Goal: Task Accomplishment & Management: Manage account settings

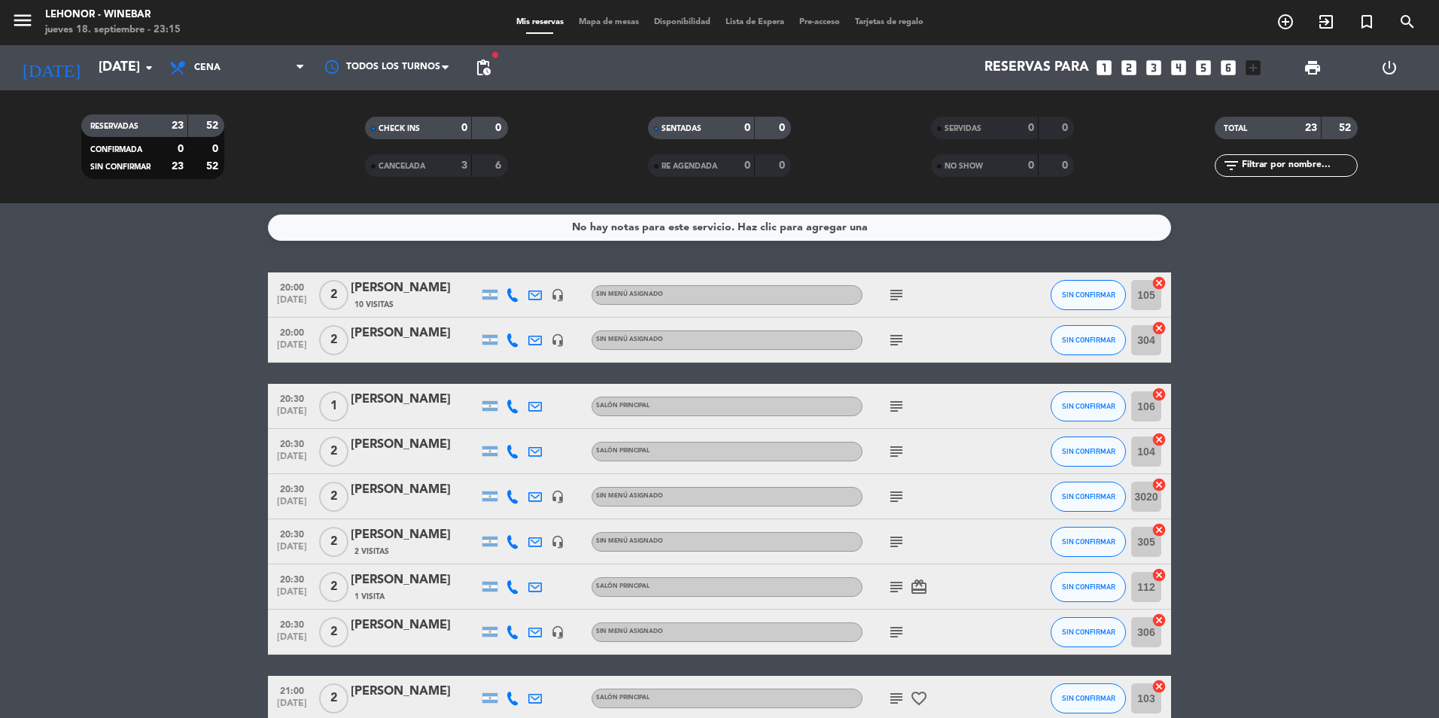
click at [898, 303] on icon "subject" at bounding box center [896, 295] width 18 height 18
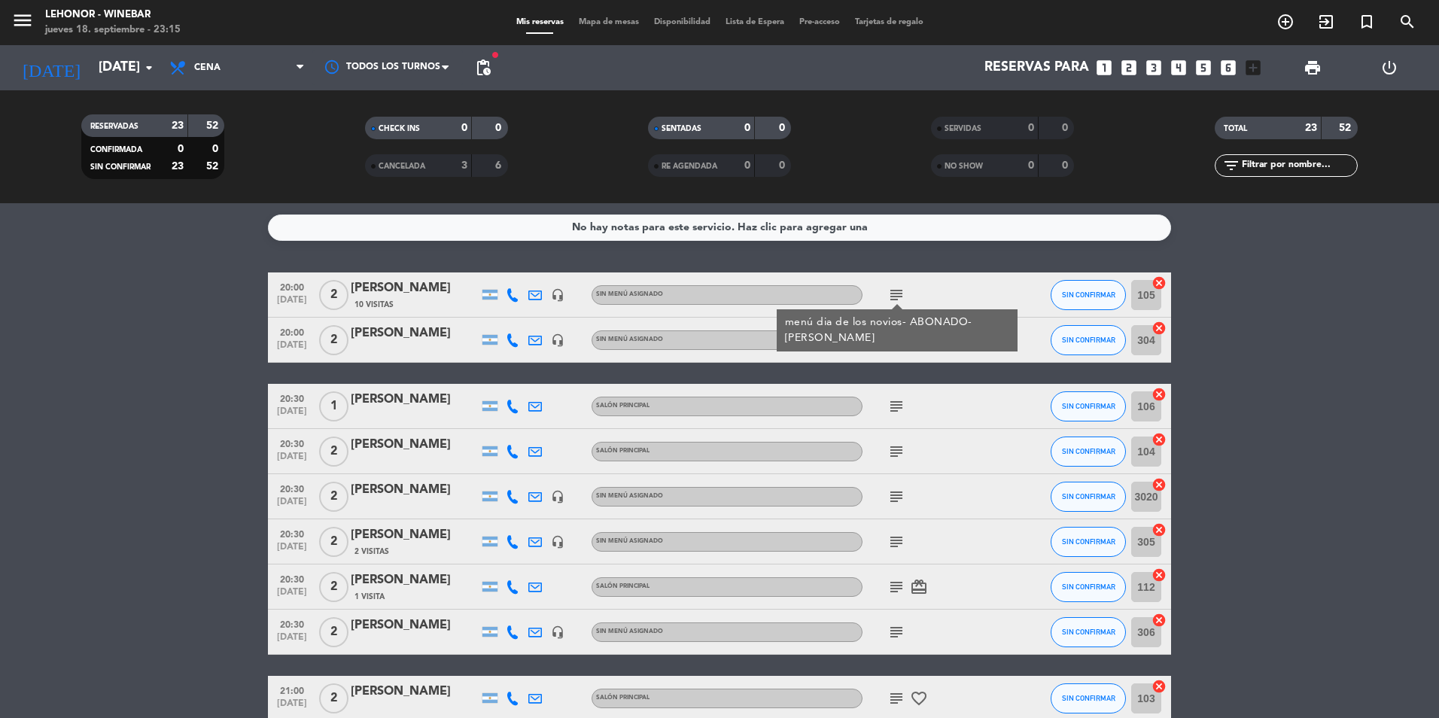
click at [899, 346] on icon "subject" at bounding box center [896, 340] width 18 height 18
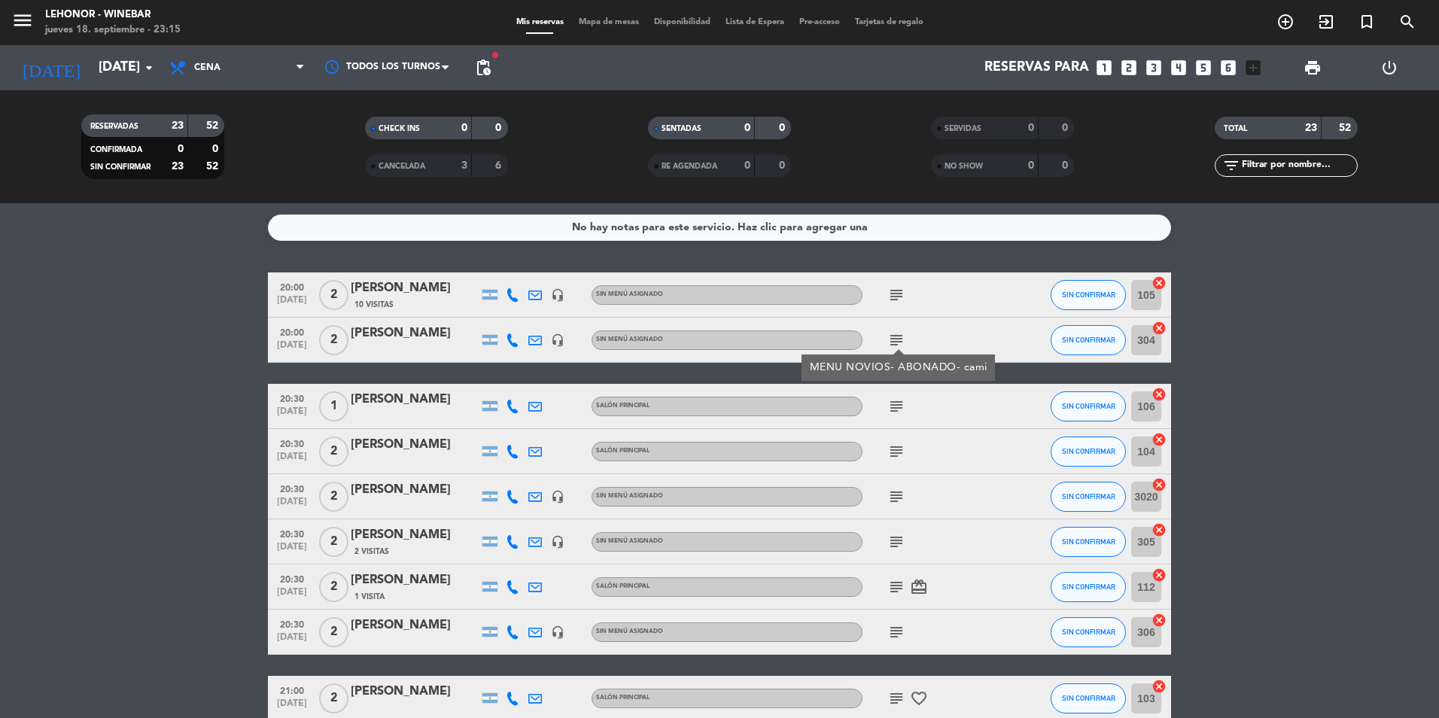
click at [898, 402] on icon "subject" at bounding box center [896, 406] width 18 height 18
click at [900, 450] on icon "subject" at bounding box center [896, 452] width 18 height 18
click at [902, 498] on icon "subject" at bounding box center [896, 497] width 18 height 18
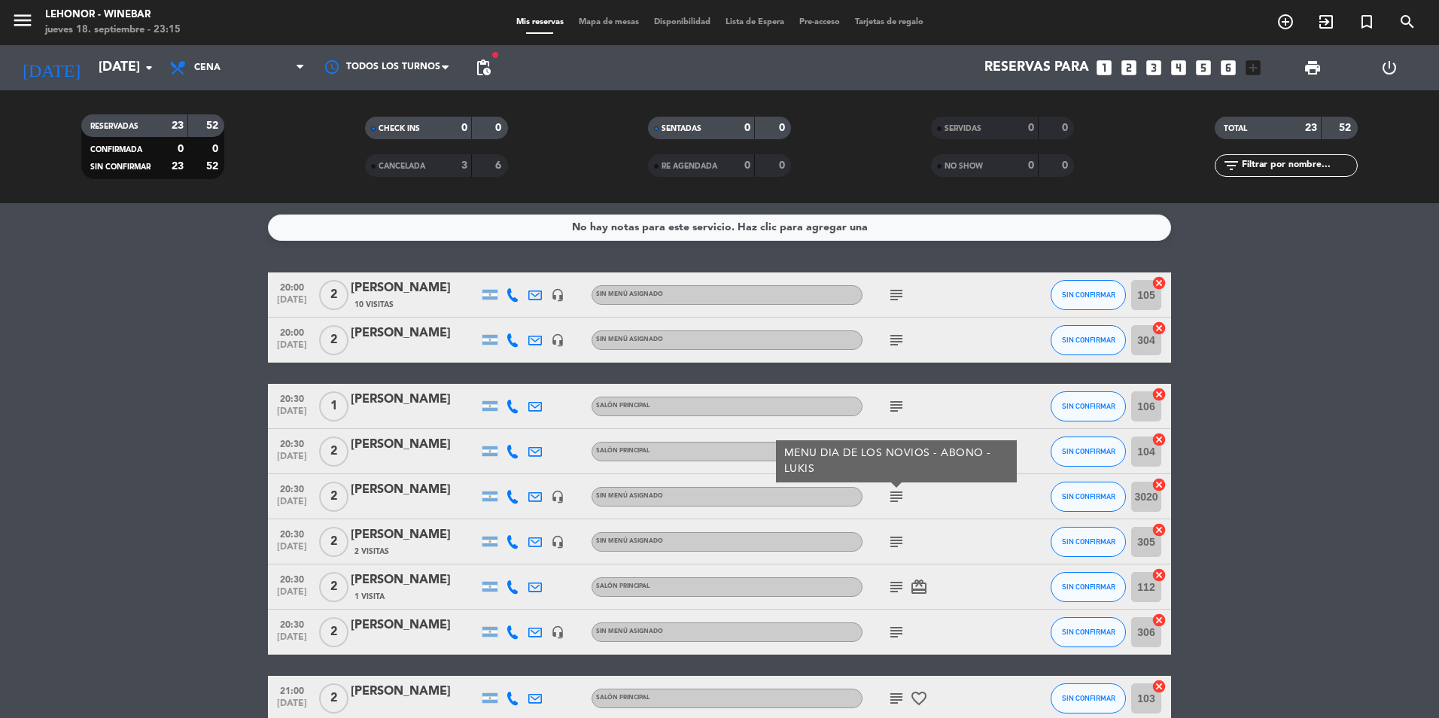
click at [898, 544] on icon "subject" at bounding box center [896, 542] width 18 height 18
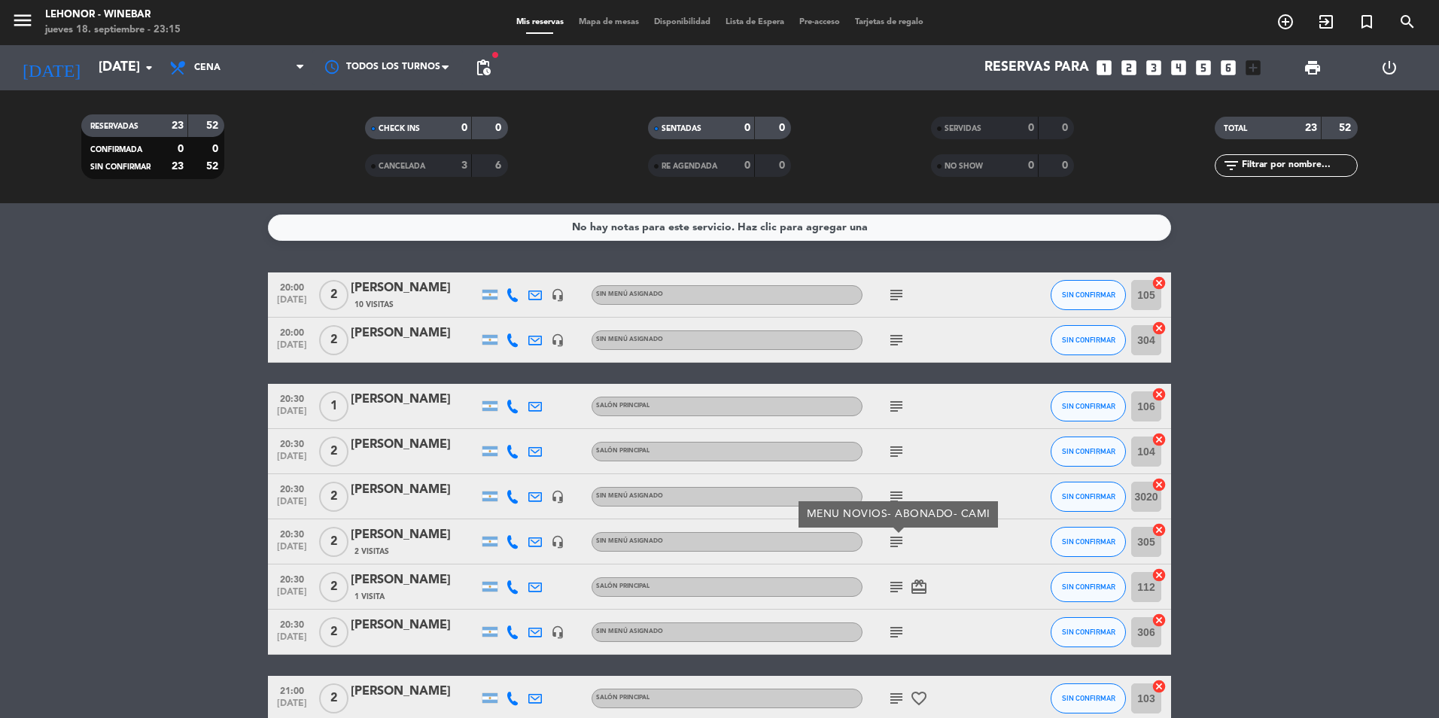
click at [897, 584] on icon "subject" at bounding box center [896, 587] width 18 height 18
click at [893, 628] on icon "subject" at bounding box center [896, 632] width 18 height 18
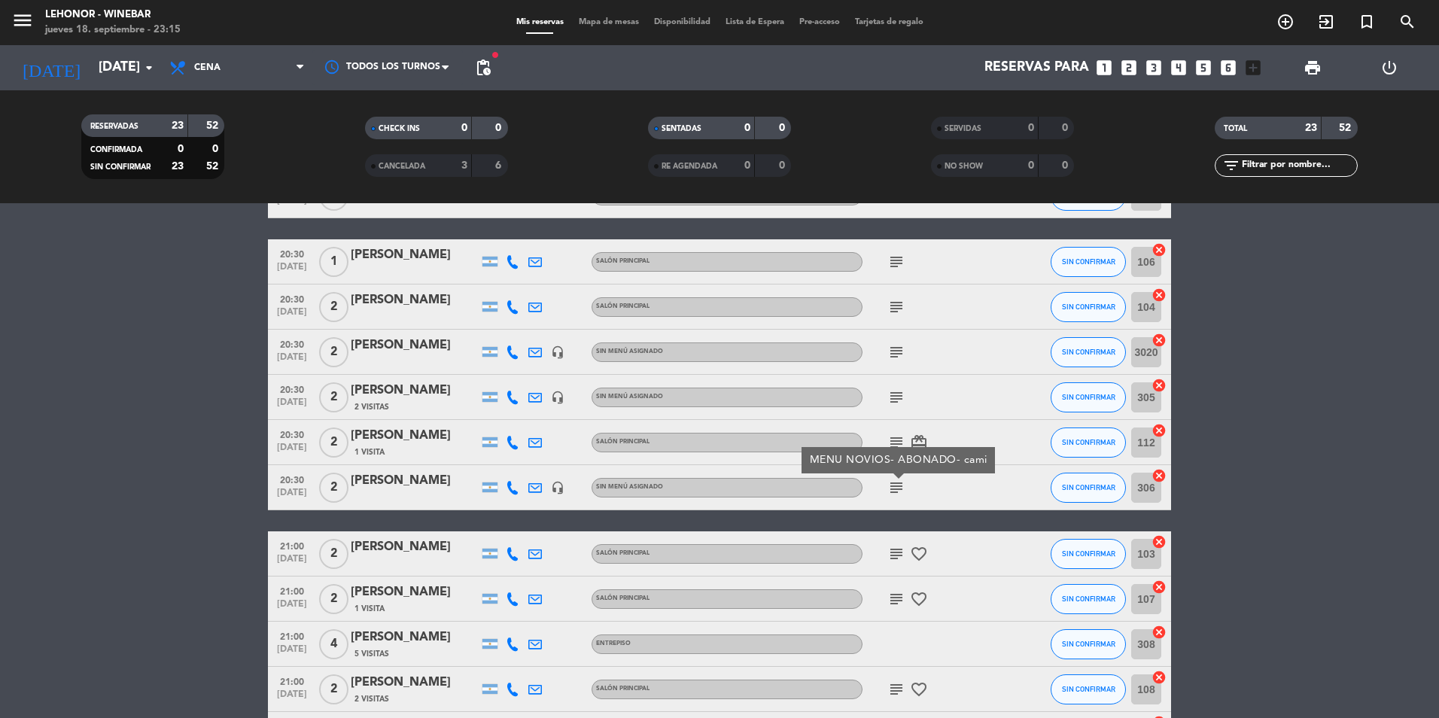
scroll to position [151, 0]
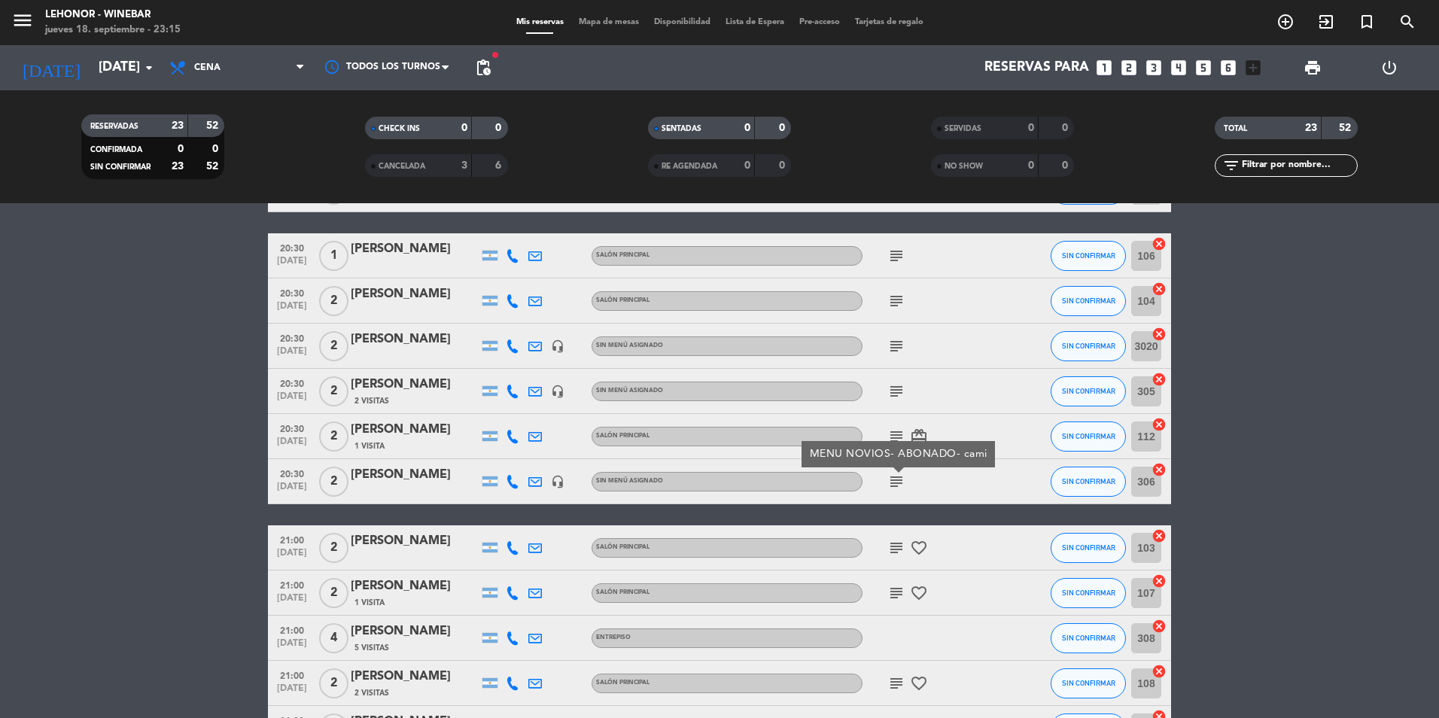
click at [893, 553] on icon "subject" at bounding box center [896, 548] width 18 height 18
click at [896, 584] on icon "subject" at bounding box center [896, 593] width 18 height 18
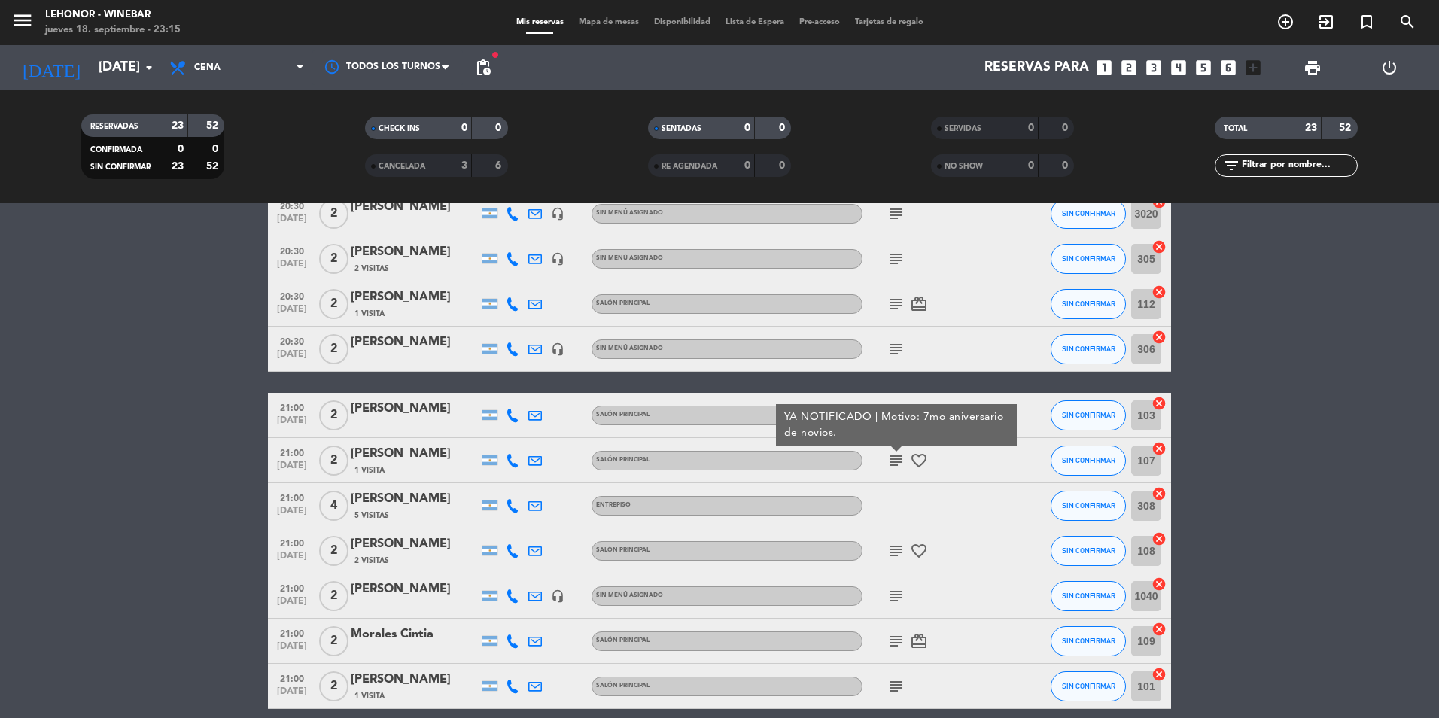
scroll to position [301, 0]
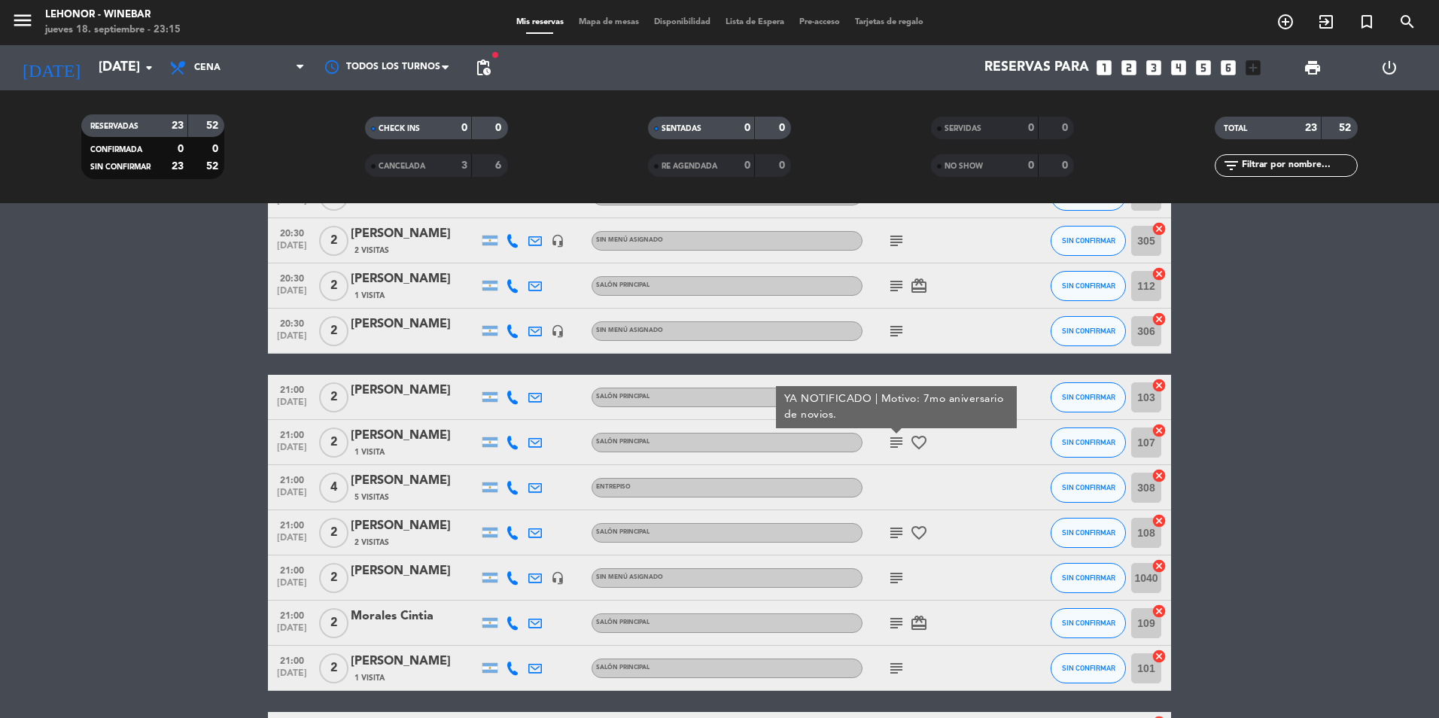
click at [513, 489] on icon at bounding box center [513, 488] width 14 height 14
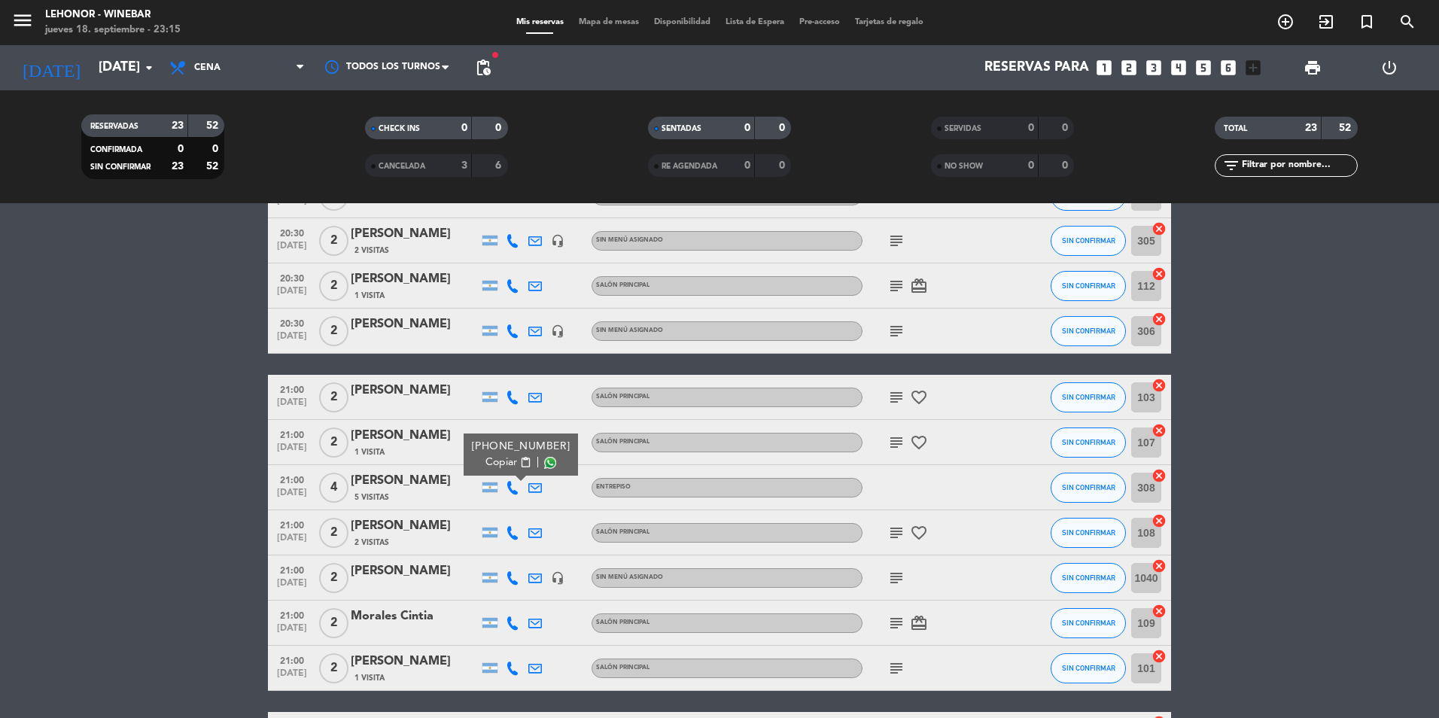
click at [507, 464] on span "Copiar" at bounding box center [502, 463] width 32 height 16
click at [885, 534] on span "subject" at bounding box center [896, 533] width 23 height 18
click at [893, 533] on icon "subject" at bounding box center [896, 533] width 18 height 18
click at [893, 574] on icon "subject" at bounding box center [896, 578] width 18 height 18
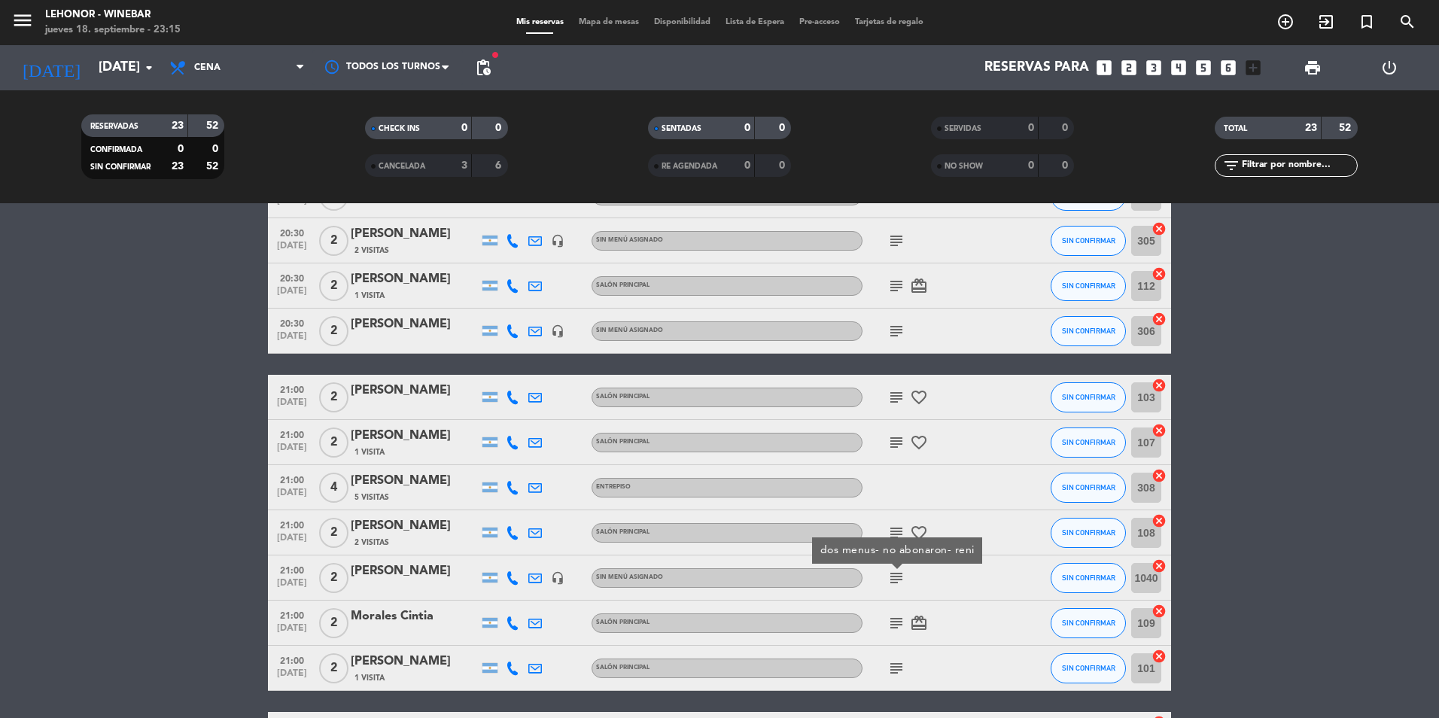
click at [893, 626] on icon "subject" at bounding box center [896, 623] width 18 height 18
click at [897, 666] on icon "subject" at bounding box center [896, 668] width 18 height 18
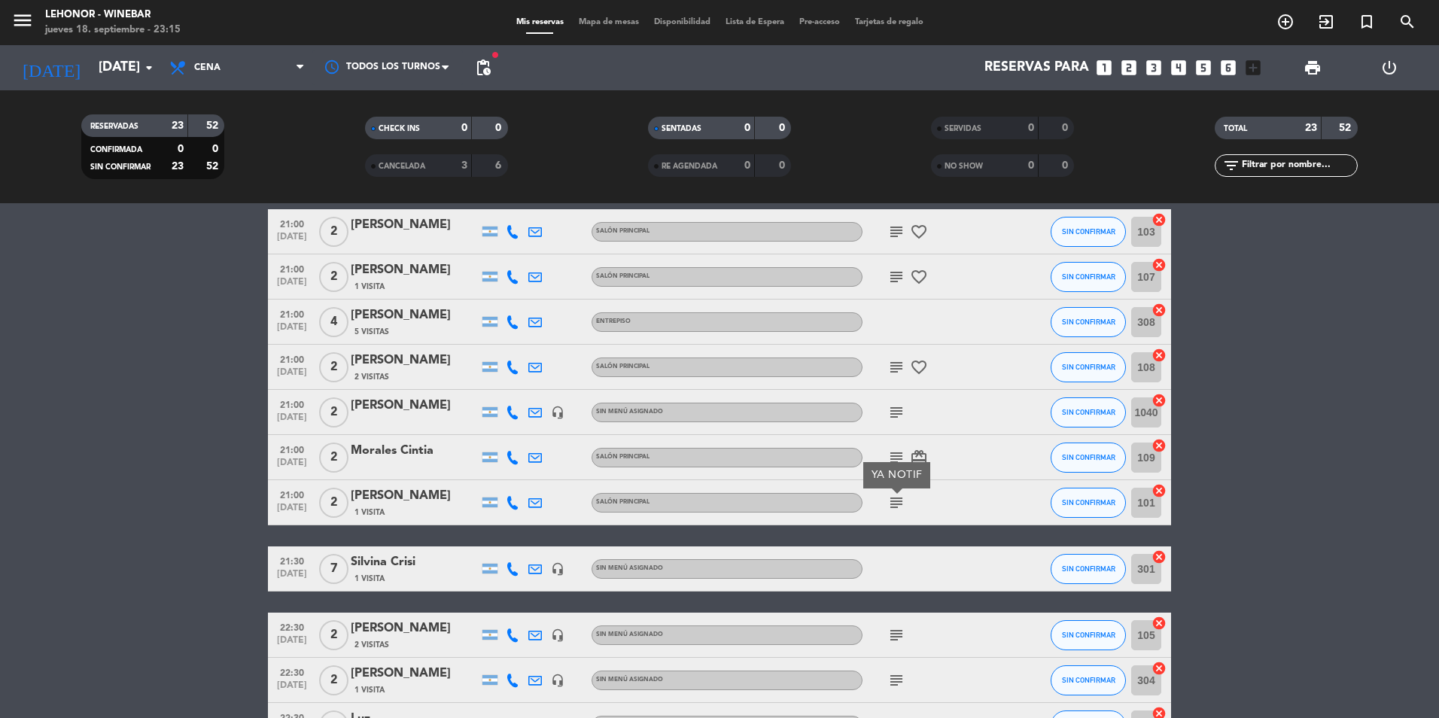
scroll to position [527, 0]
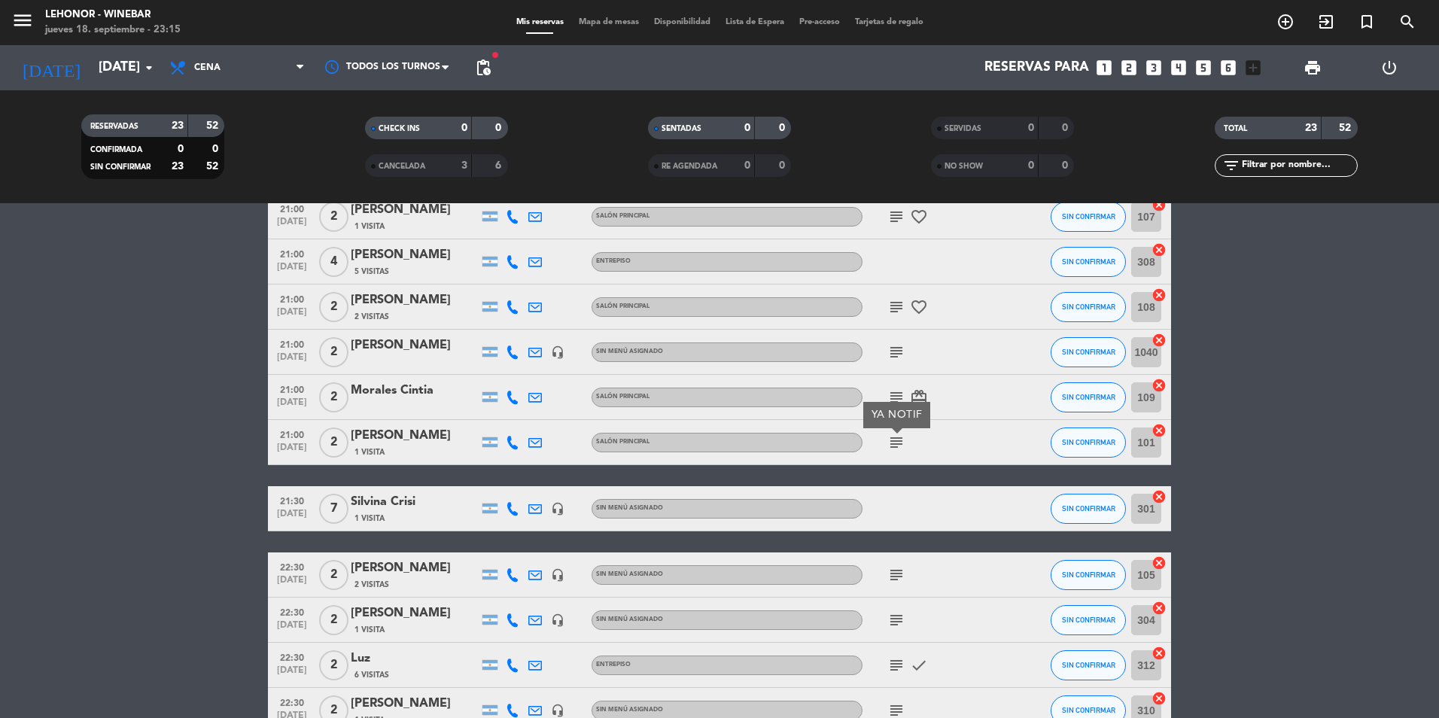
click at [891, 575] on icon "subject" at bounding box center [896, 575] width 18 height 18
click at [894, 612] on icon "subject" at bounding box center [896, 620] width 18 height 18
click at [902, 671] on icon "subject" at bounding box center [896, 665] width 18 height 18
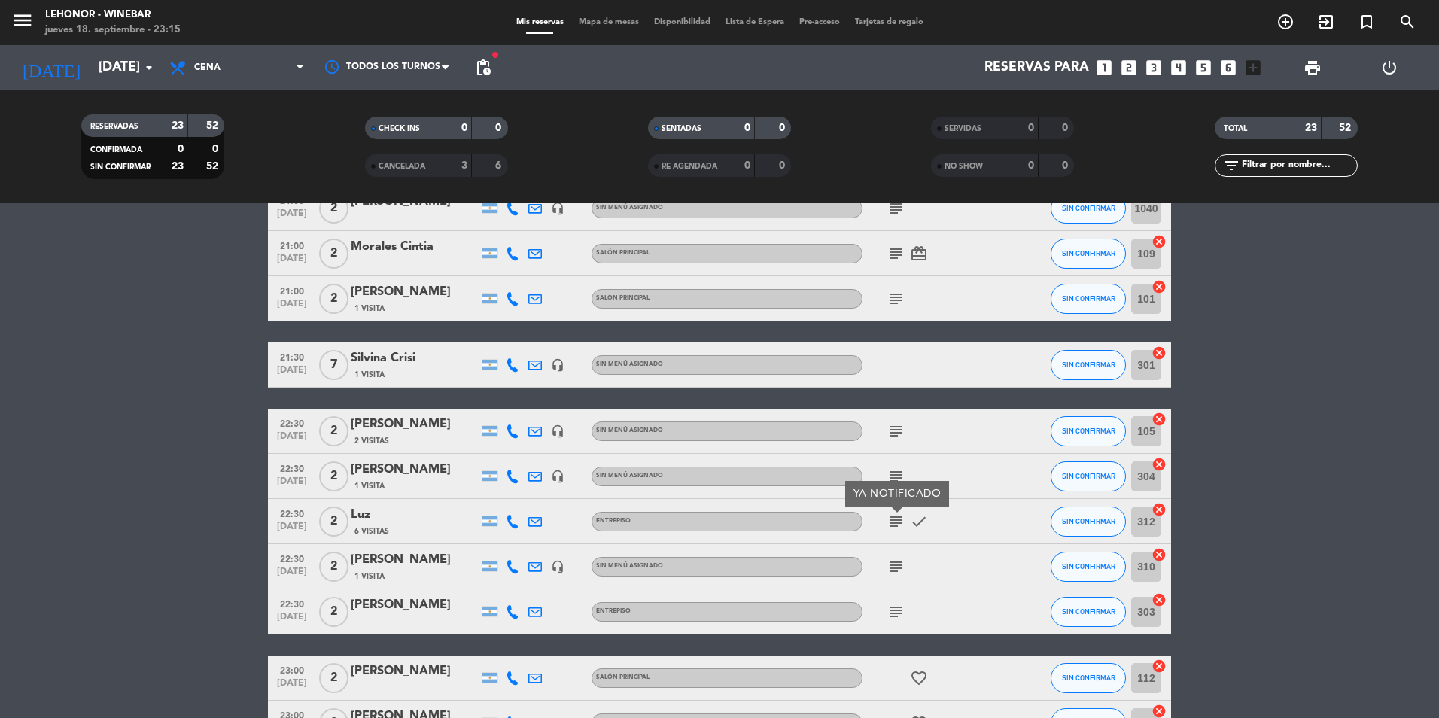
scroll to position [677, 0]
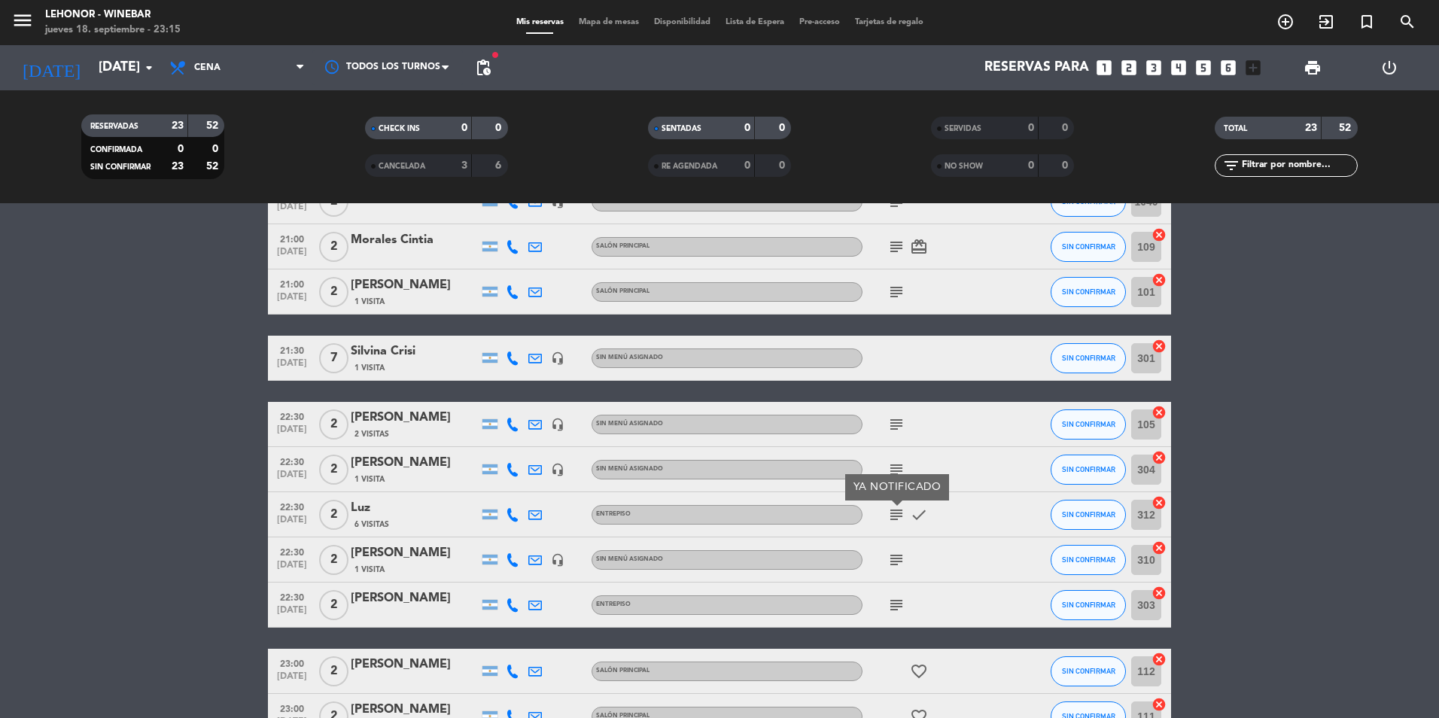
click at [902, 549] on div "subject" at bounding box center [930, 559] width 135 height 44
click at [897, 557] on icon "subject" at bounding box center [896, 560] width 18 height 18
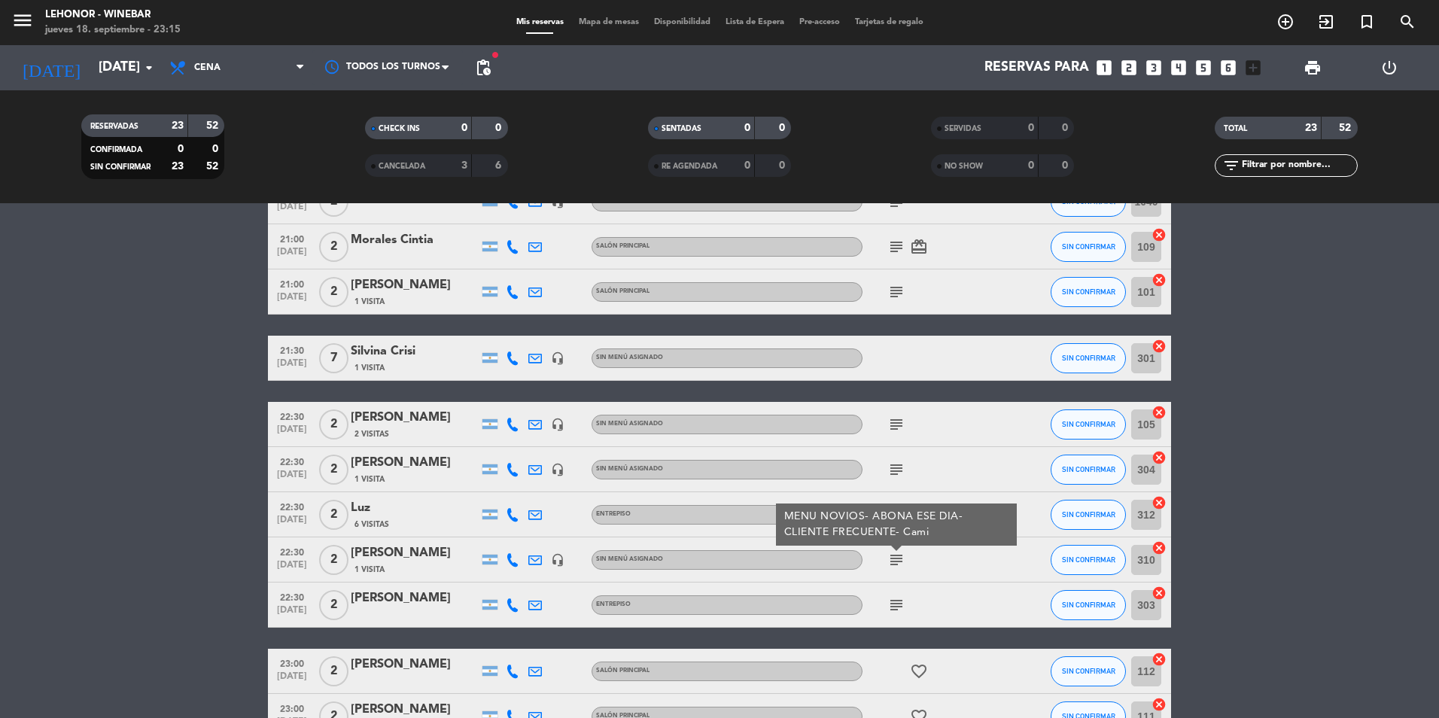
click at [900, 598] on icon "subject" at bounding box center [896, 605] width 18 height 18
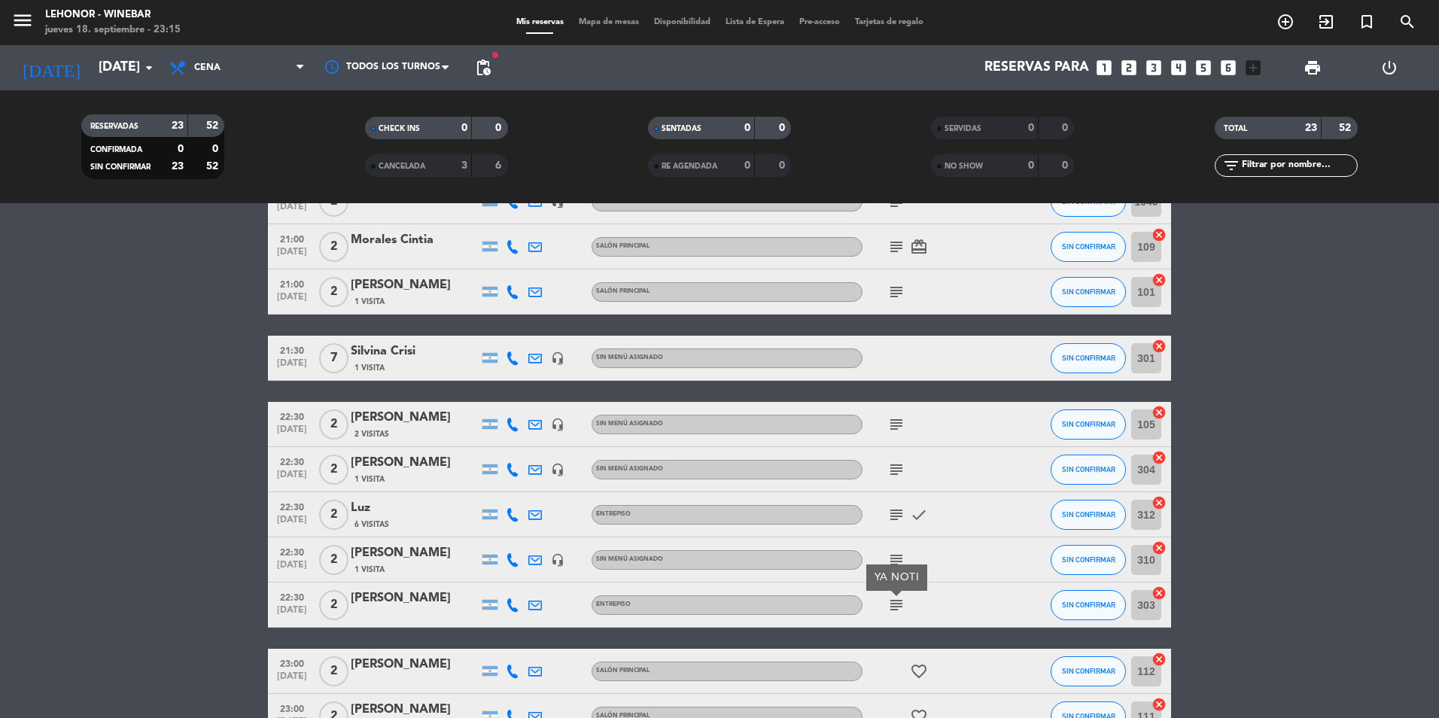
scroll to position [753, 0]
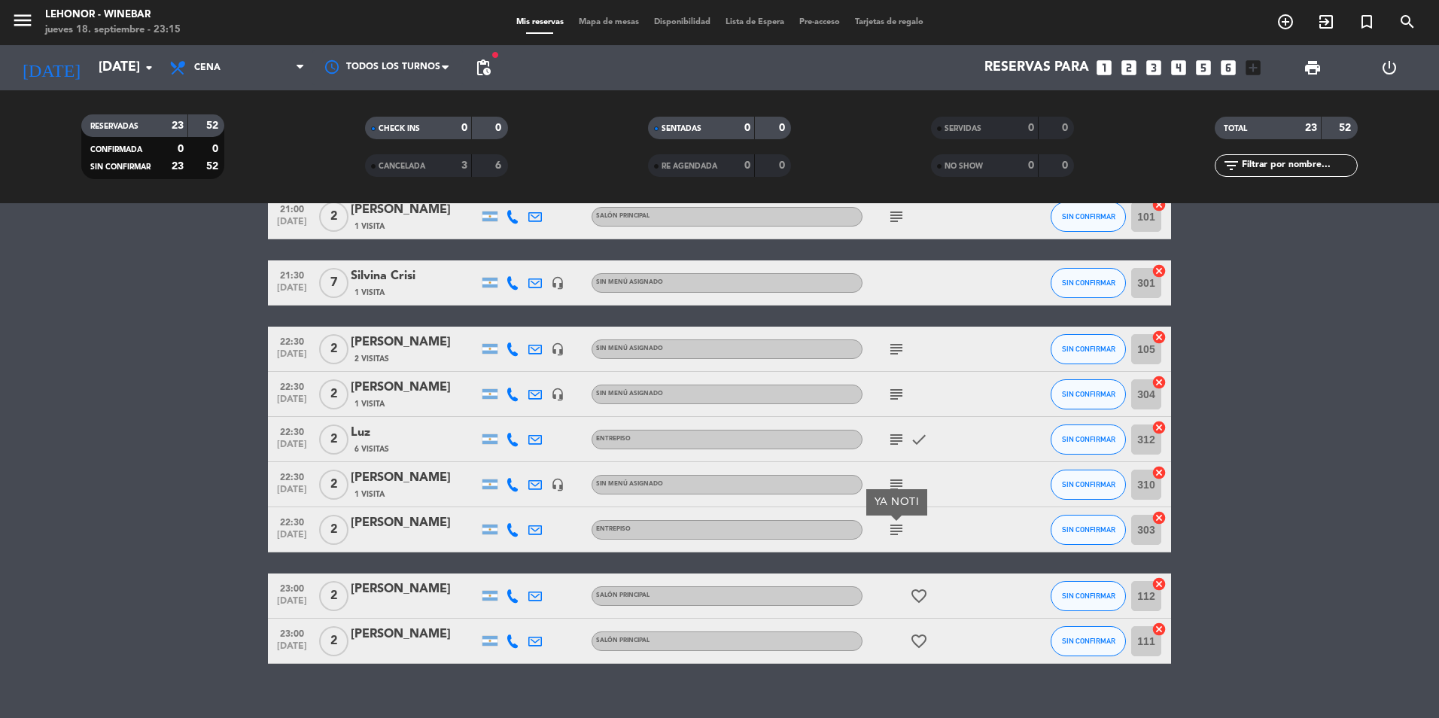
click at [914, 590] on icon "favorite_border" at bounding box center [919, 596] width 18 height 18
click at [918, 637] on icon "favorite_border" at bounding box center [919, 641] width 18 height 18
click at [132, 64] on input "[DATE]" at bounding box center [178, 68] width 175 height 30
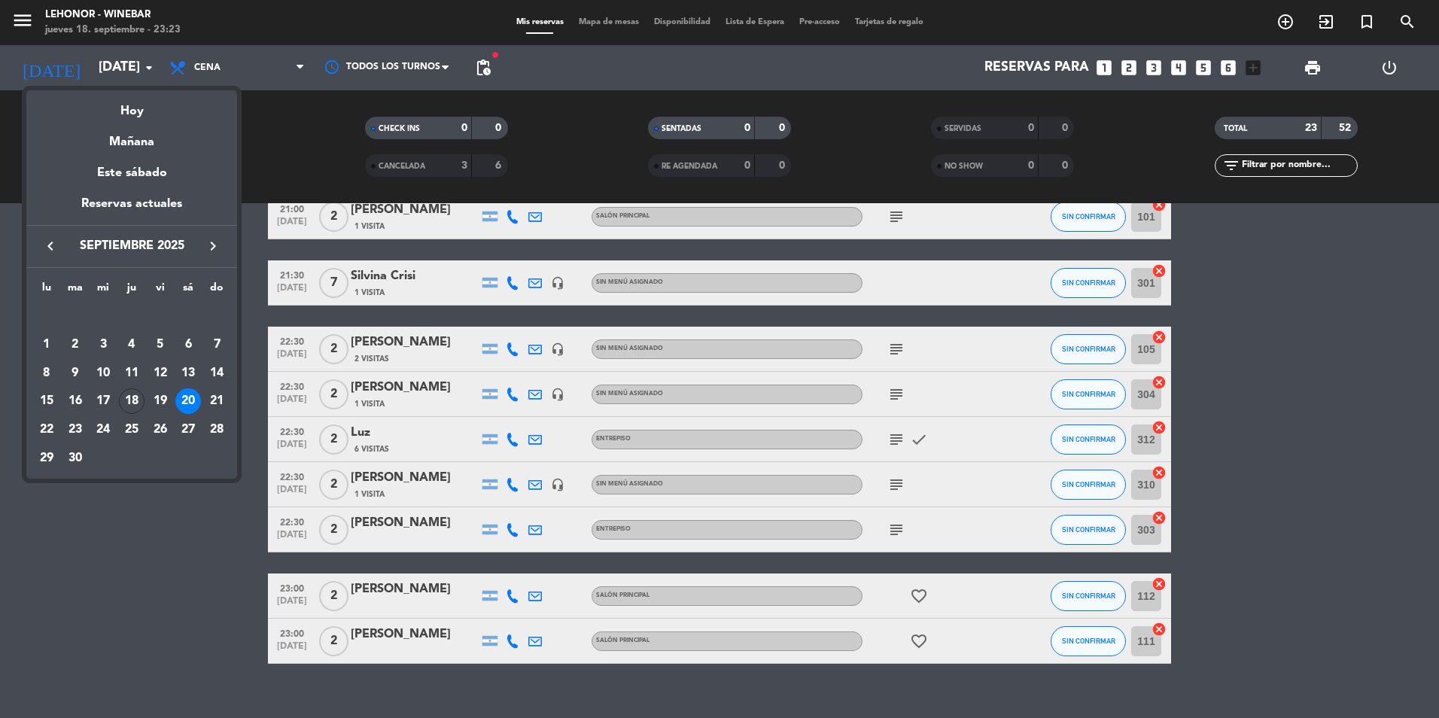
click at [175, 628] on div at bounding box center [719, 359] width 1439 height 718
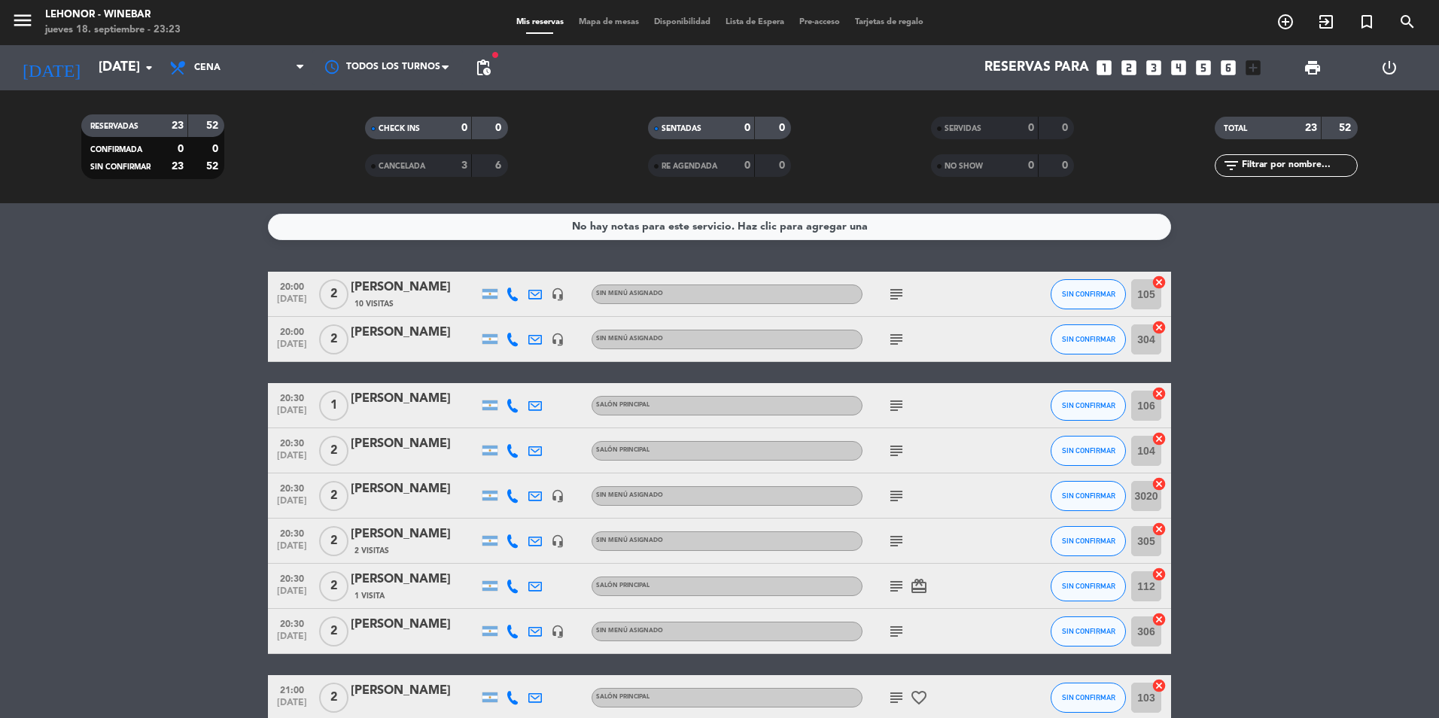
scroll to position [0, 0]
click at [680, 21] on span "Disponibilidad" at bounding box center [683, 22] width 72 height 8
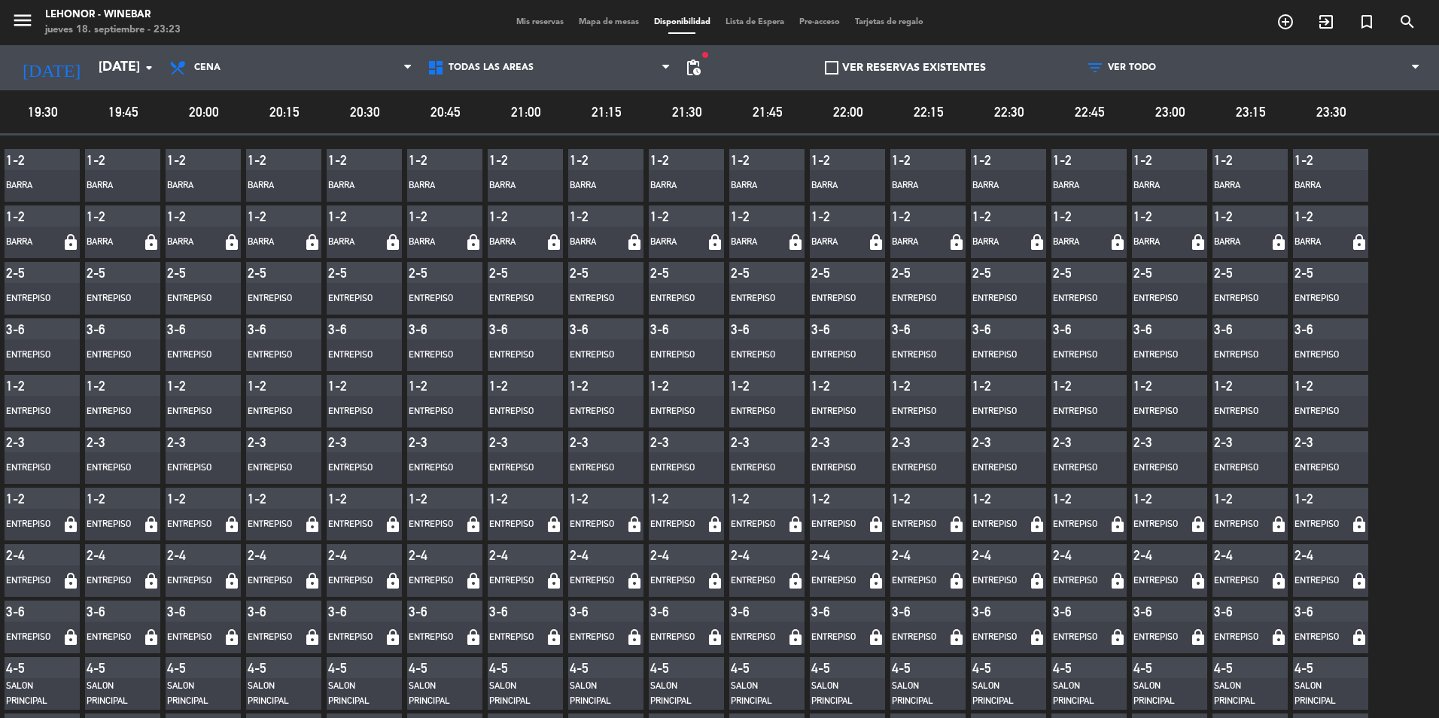
click at [586, 21] on span "Mapa de mesas" at bounding box center [608, 22] width 75 height 8
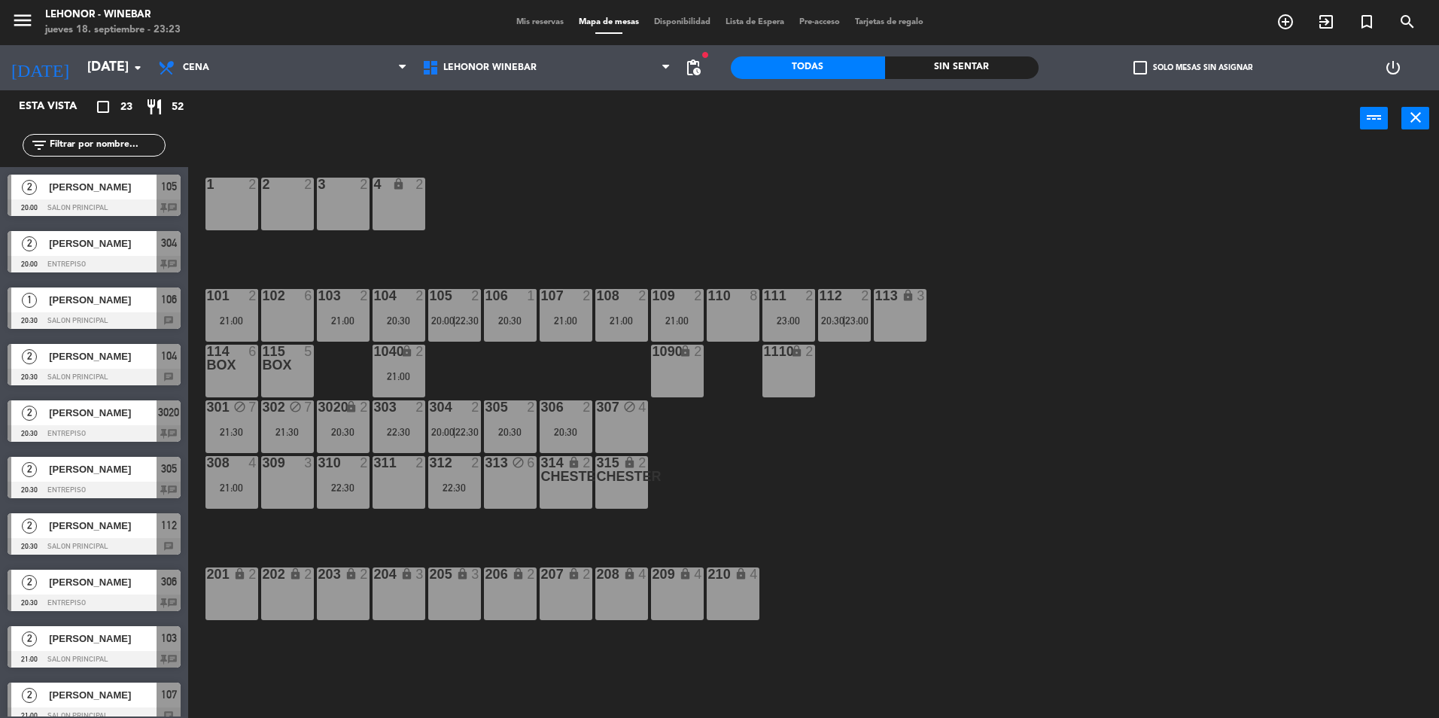
click at [394, 492] on div "311 2" at bounding box center [399, 482] width 53 height 53
click at [739, 107] on button "[GEOGRAPHIC_DATA]" at bounding box center [727, 118] width 90 height 30
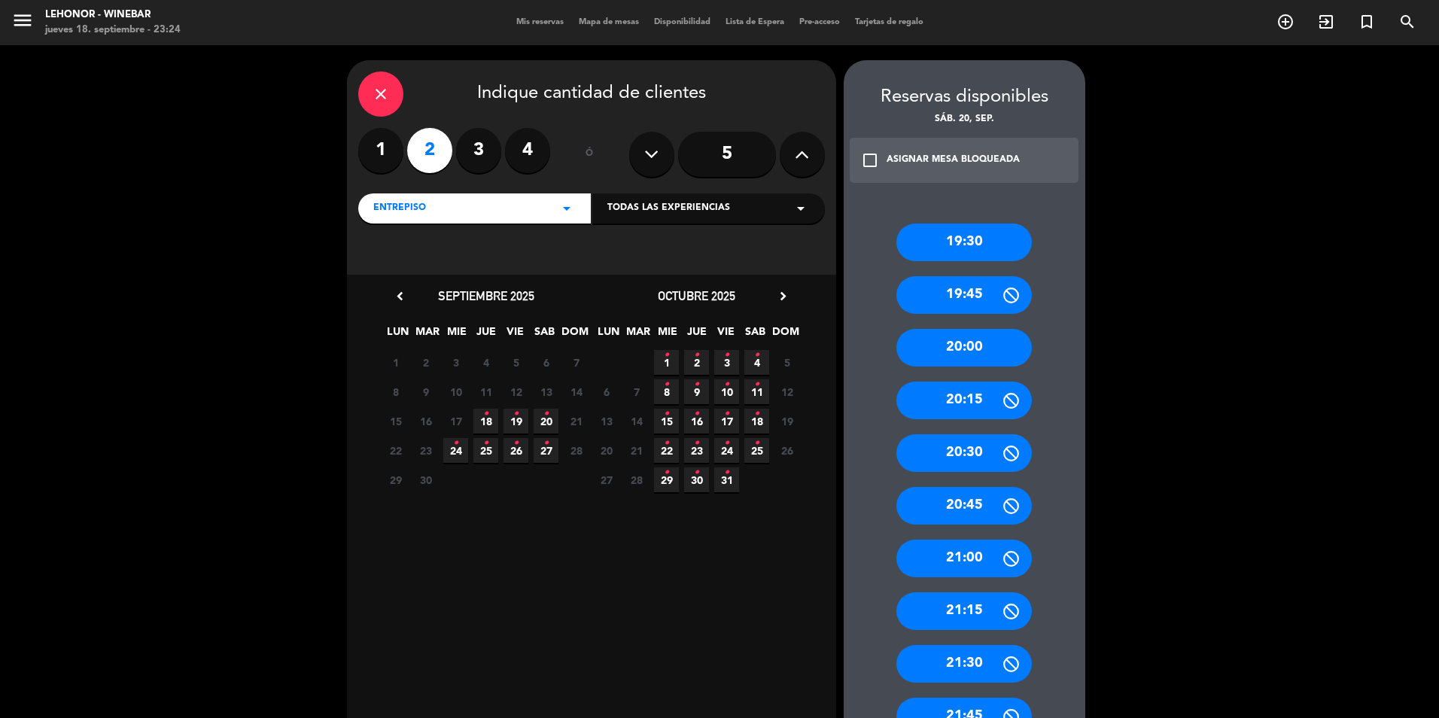
click at [547, 414] on icon "•" at bounding box center [545, 414] width 5 height 24
click at [382, 80] on div "close" at bounding box center [380, 94] width 45 height 45
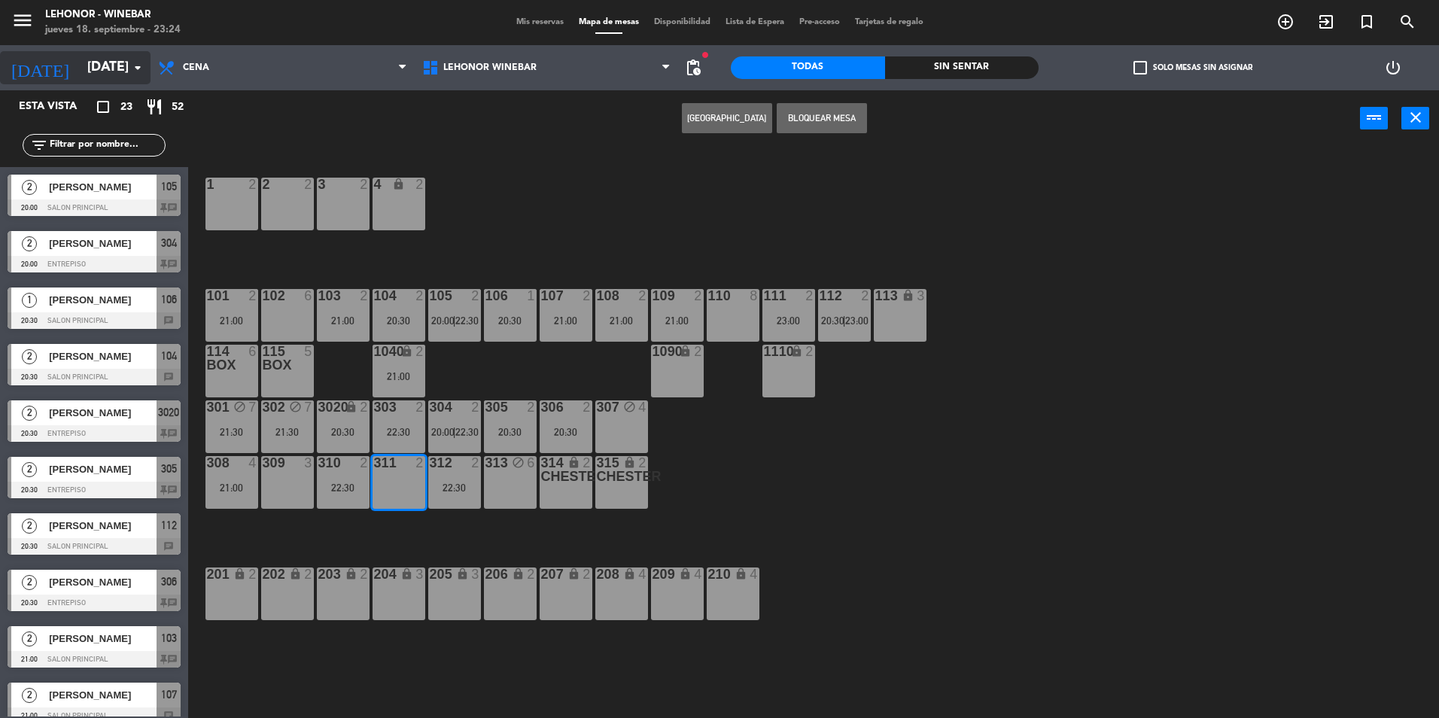
click at [129, 59] on icon "arrow_drop_down" at bounding box center [138, 68] width 18 height 18
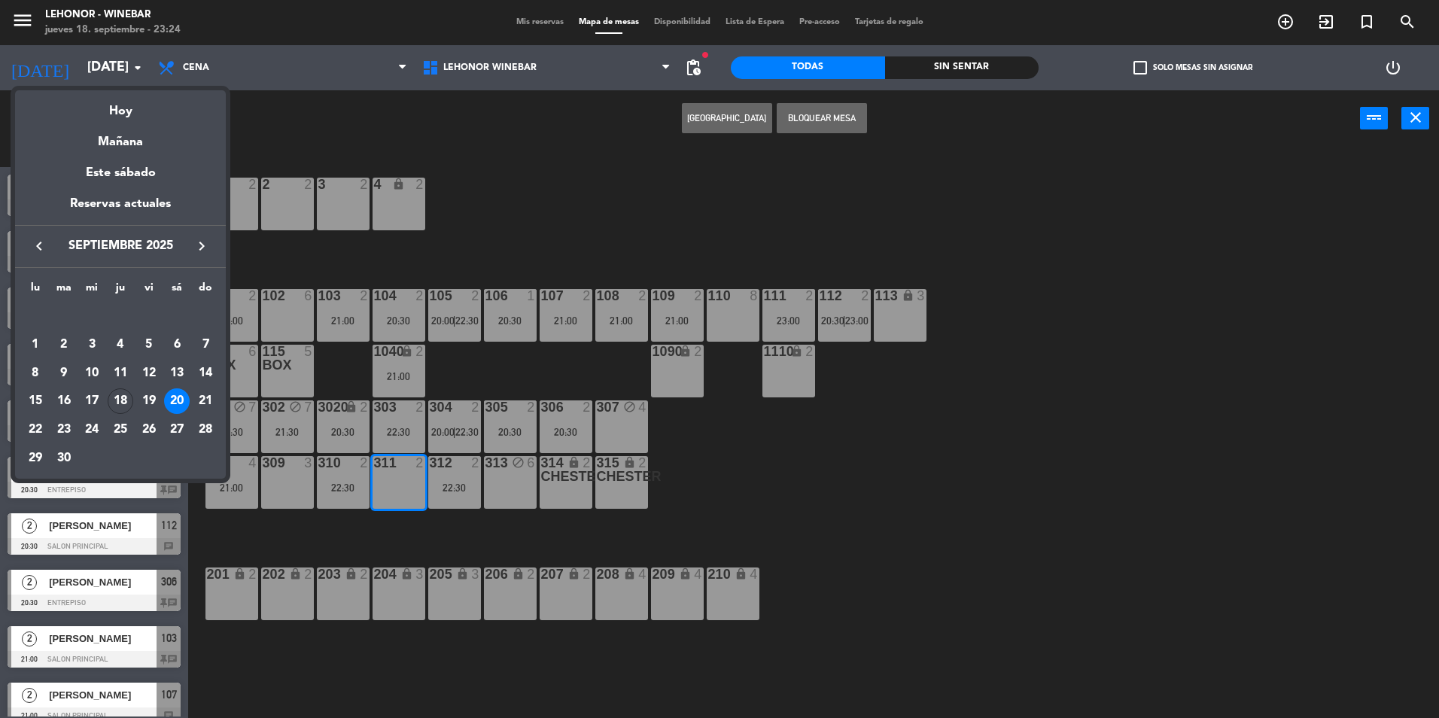
click at [21, 17] on div at bounding box center [719, 359] width 1439 height 718
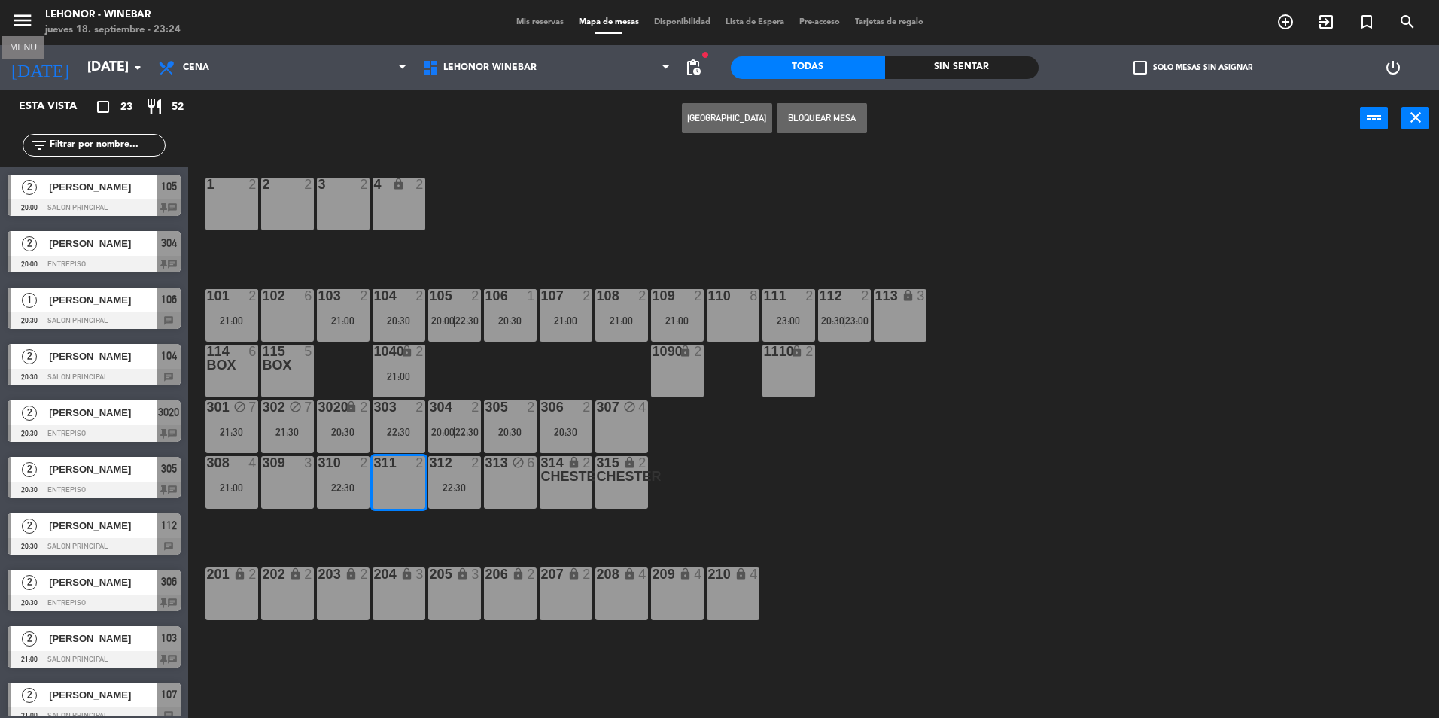
click at [21, 17] on icon "menu" at bounding box center [22, 20] width 23 height 23
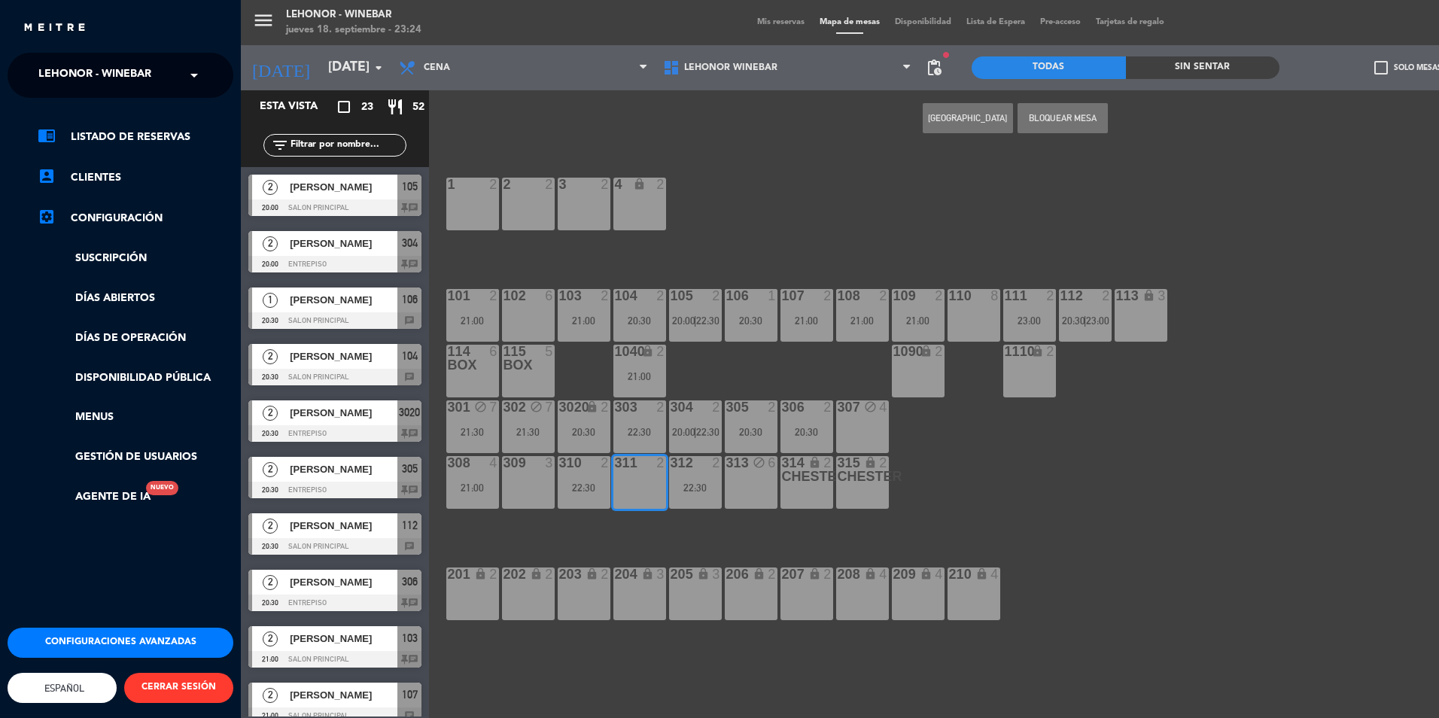
click at [150, 72] on span "Lehonor - Winebar" at bounding box center [94, 75] width 113 height 32
click at [156, 108] on span "Lehonor - Brasas & Resto" at bounding box center [92, 116] width 153 height 17
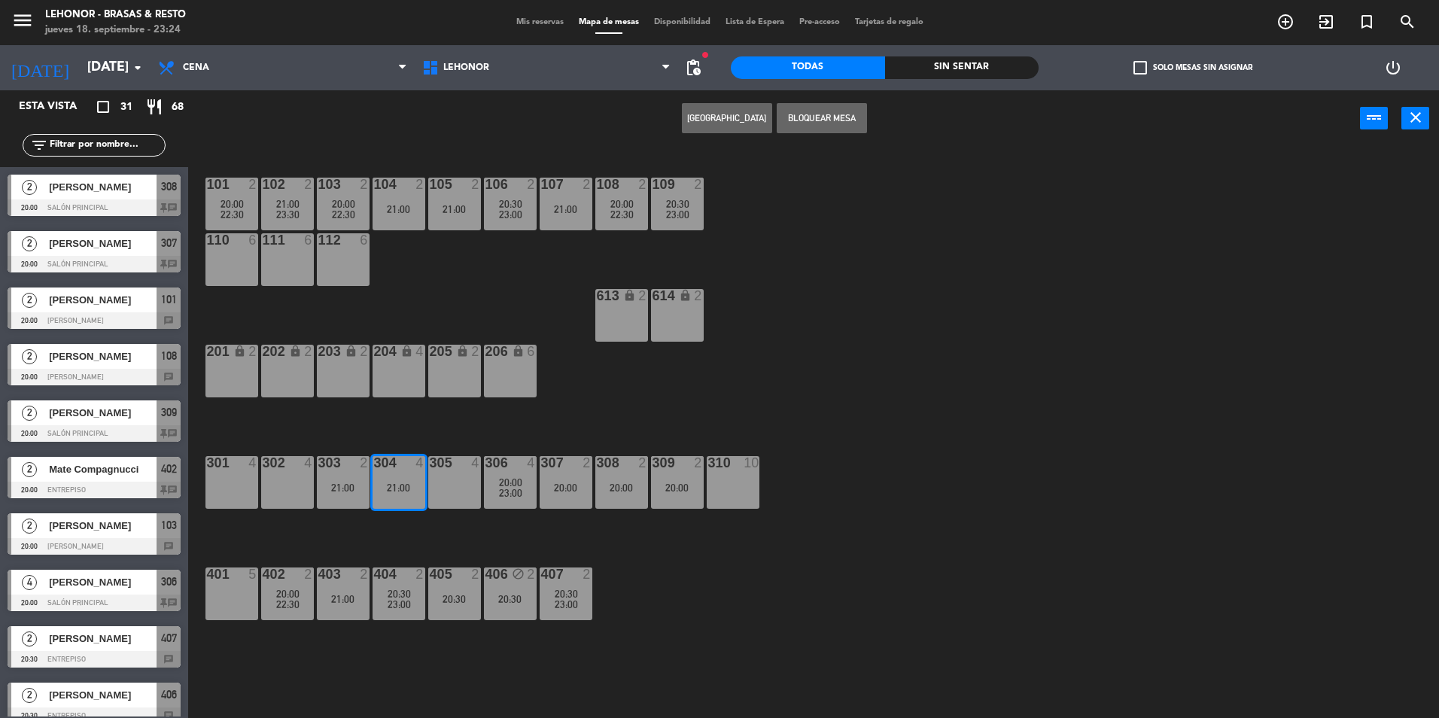
click at [804, 387] on div "101 2 20:00 22:30 102 2 21:00 23:30 103 2 20:00 22:30 104 2 21:00 105 2 21:00 1…" at bounding box center [820, 436] width 1237 height 571
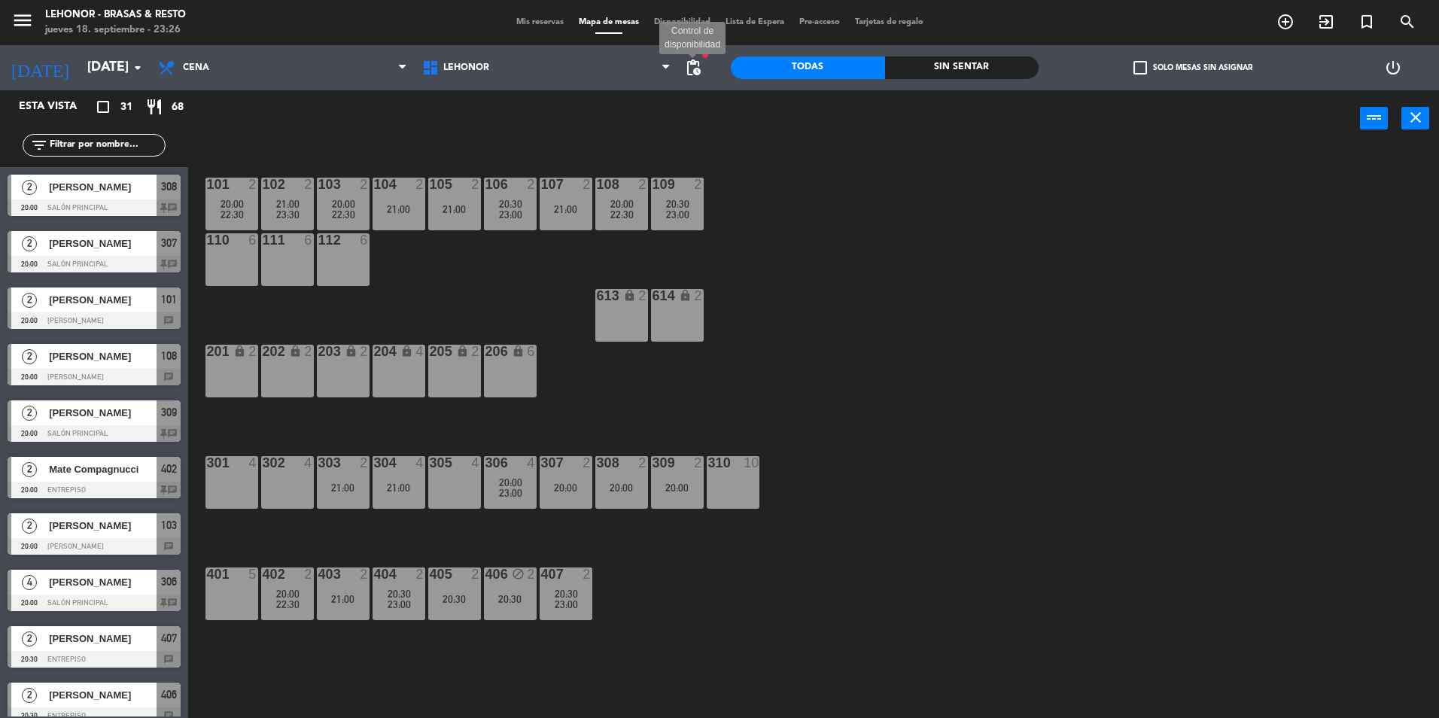
click at [691, 62] on span "pending_actions" at bounding box center [693, 68] width 18 height 18
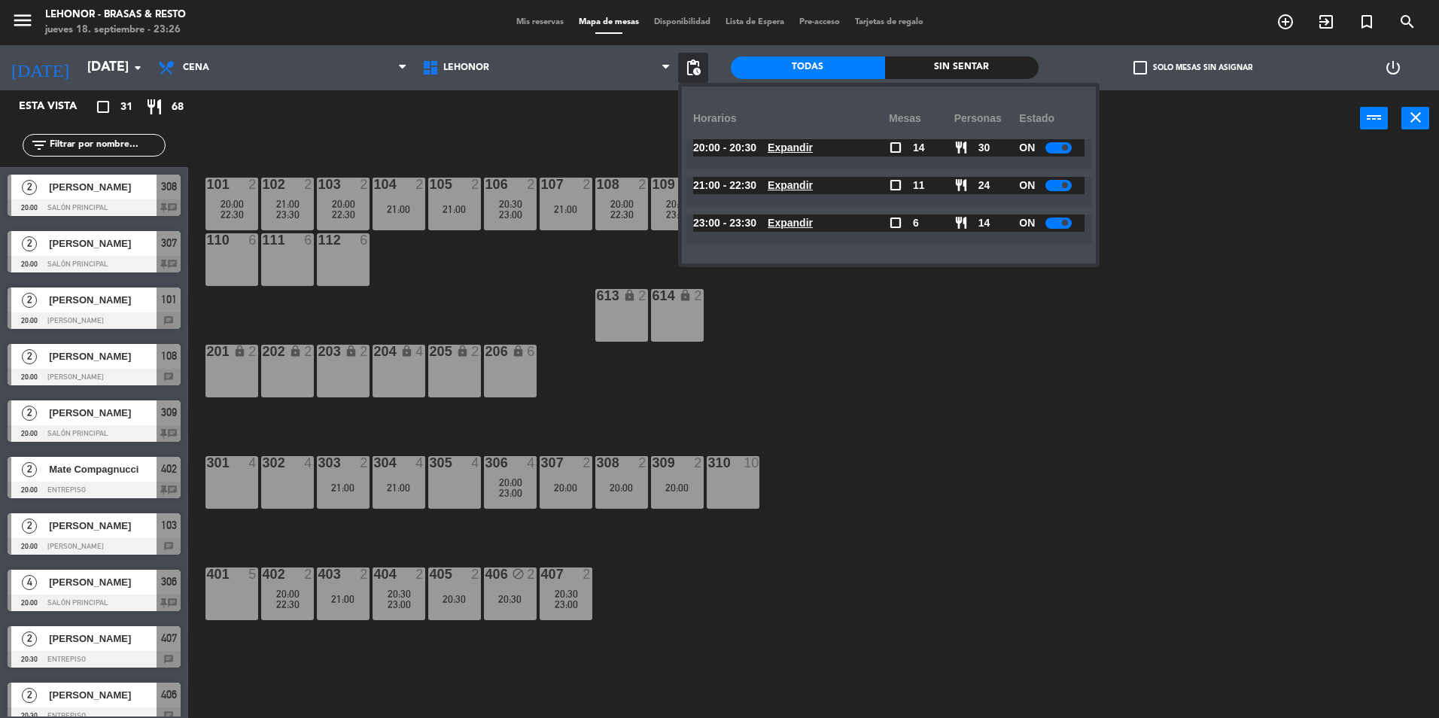
click at [813, 180] on u "Expandir" at bounding box center [790, 185] width 45 height 12
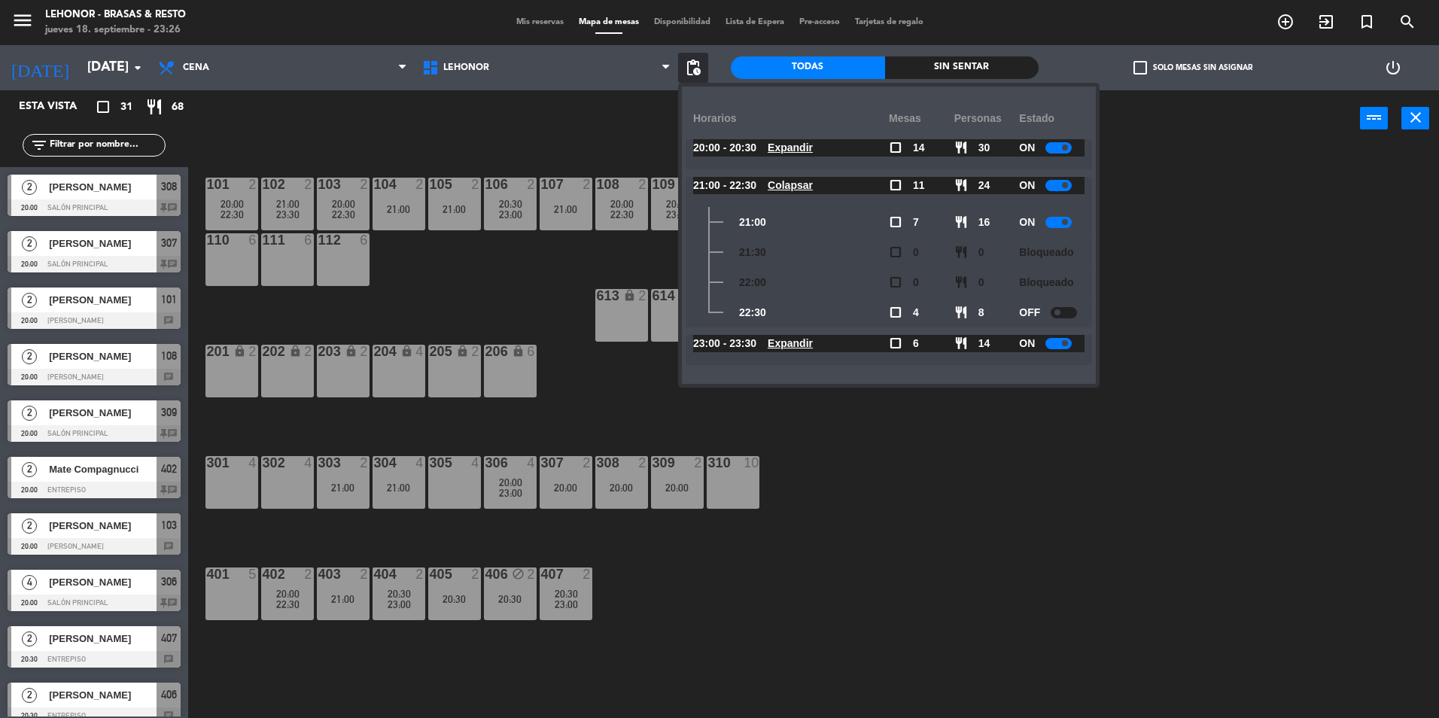
click at [813, 143] on u "Expandir" at bounding box center [790, 148] width 45 height 12
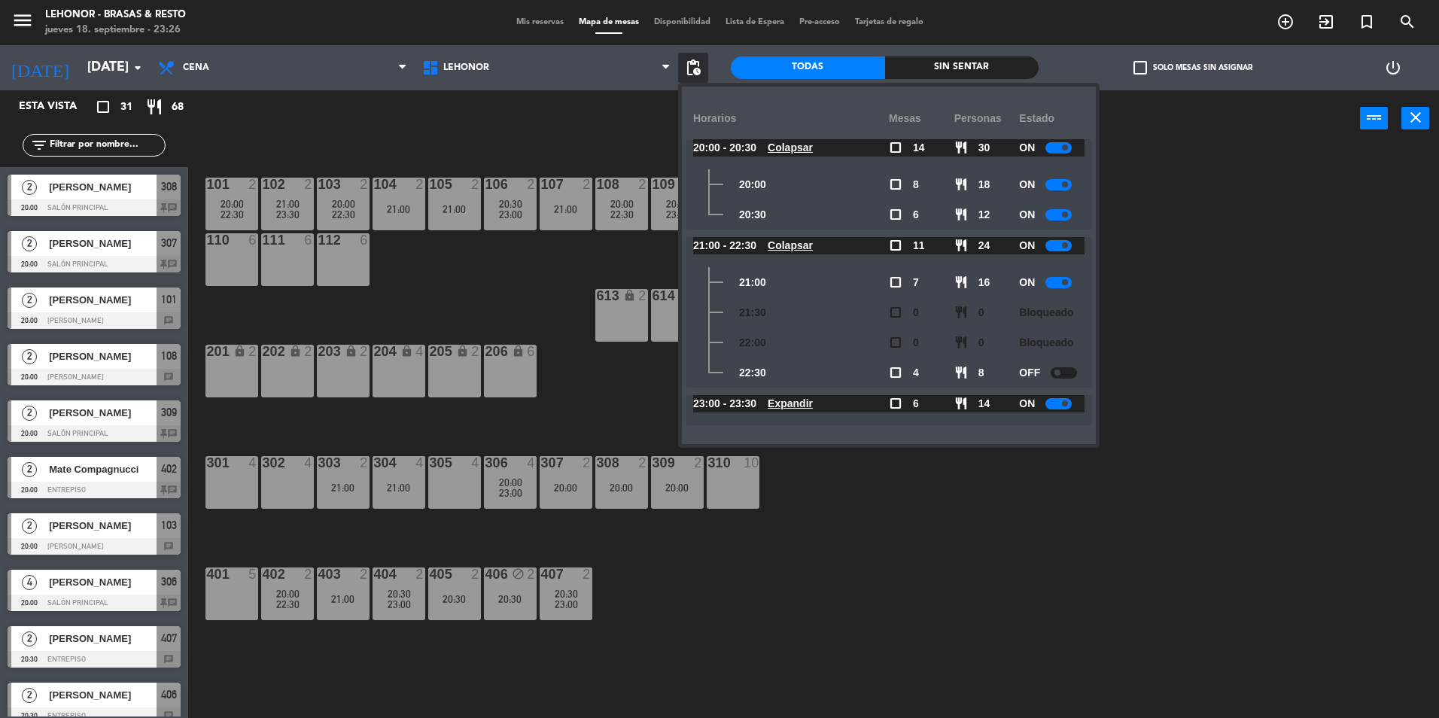
click at [806, 398] on u "Expandir" at bounding box center [790, 403] width 45 height 12
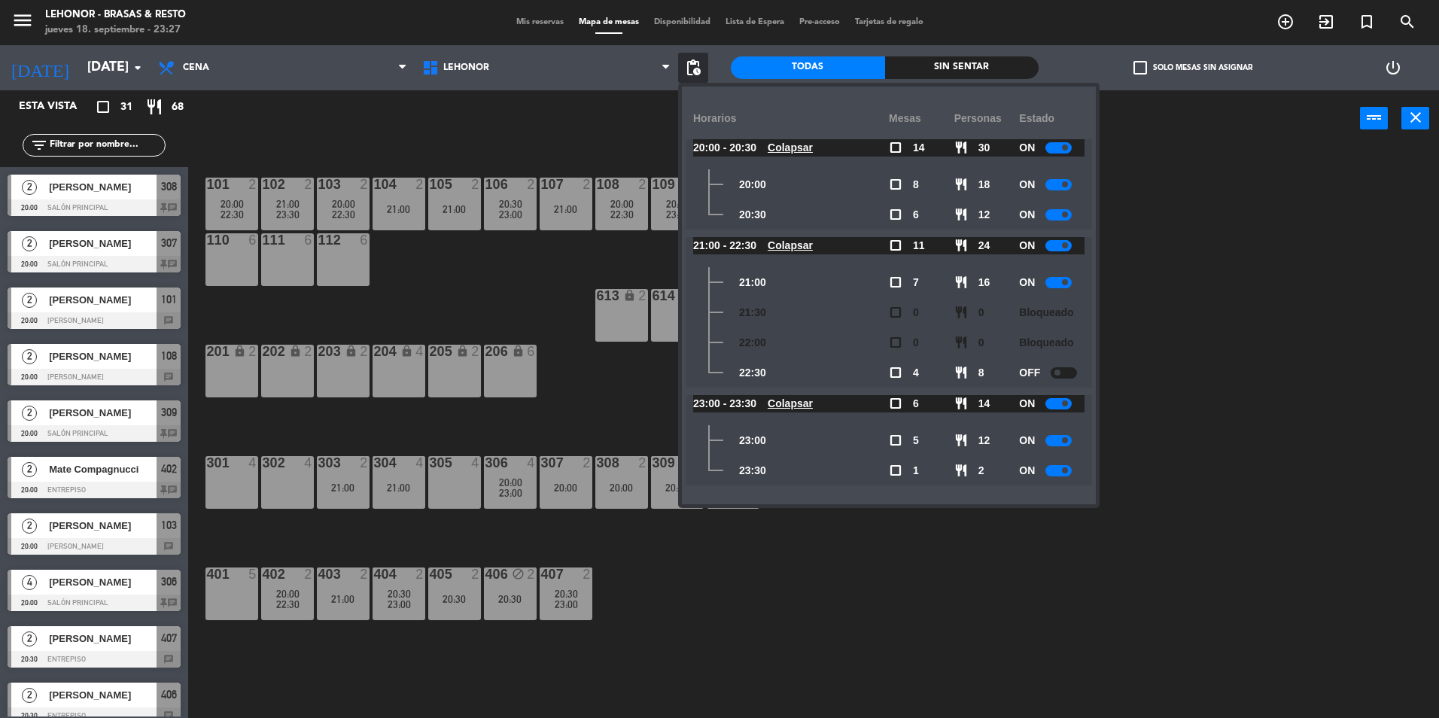
click at [1298, 346] on div "101 2 20:00 22:30 102 2 21:00 23:30 103 2 20:00 22:30 104 2 21:00 105 2 21:00 1…" at bounding box center [820, 436] width 1237 height 571
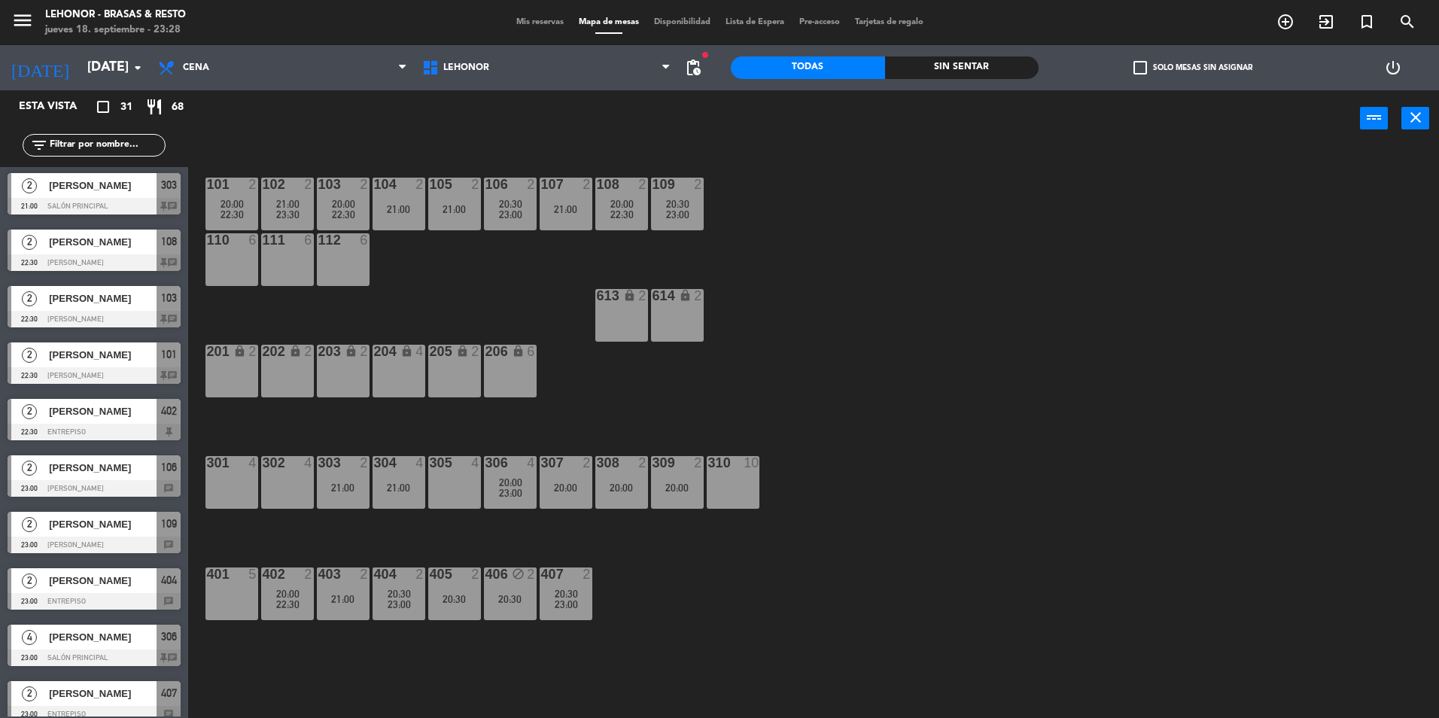
scroll to position [1201, 0]
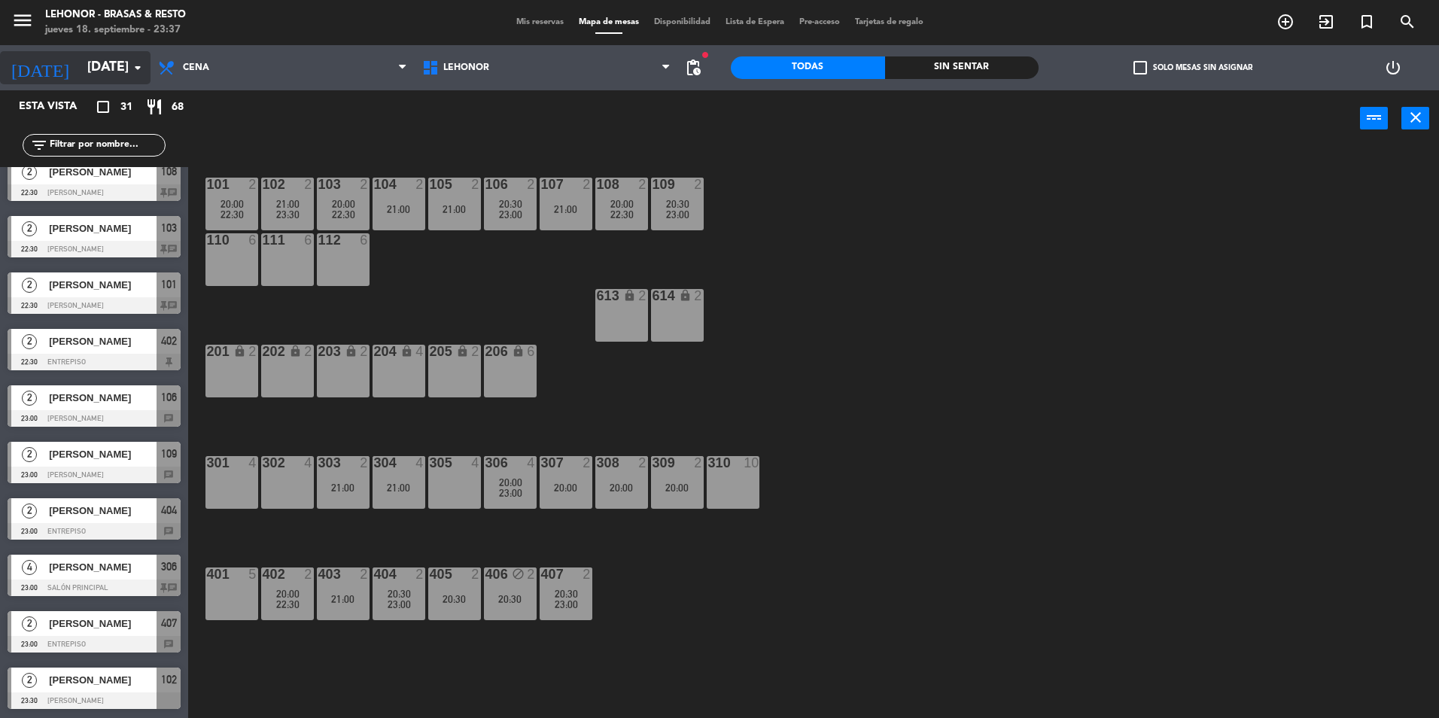
click at [124, 72] on input "[DATE]" at bounding box center [167, 68] width 175 height 30
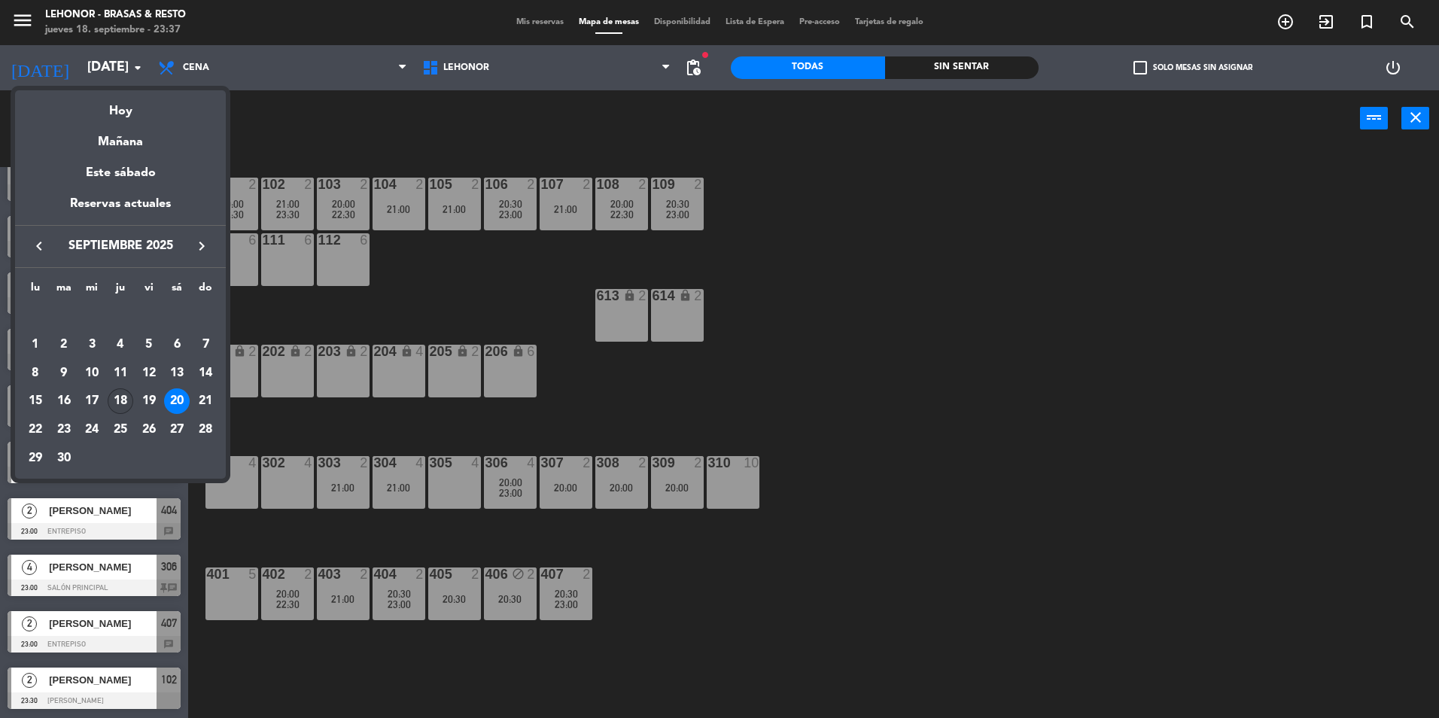
click at [129, 394] on div "18" at bounding box center [121, 401] width 26 height 26
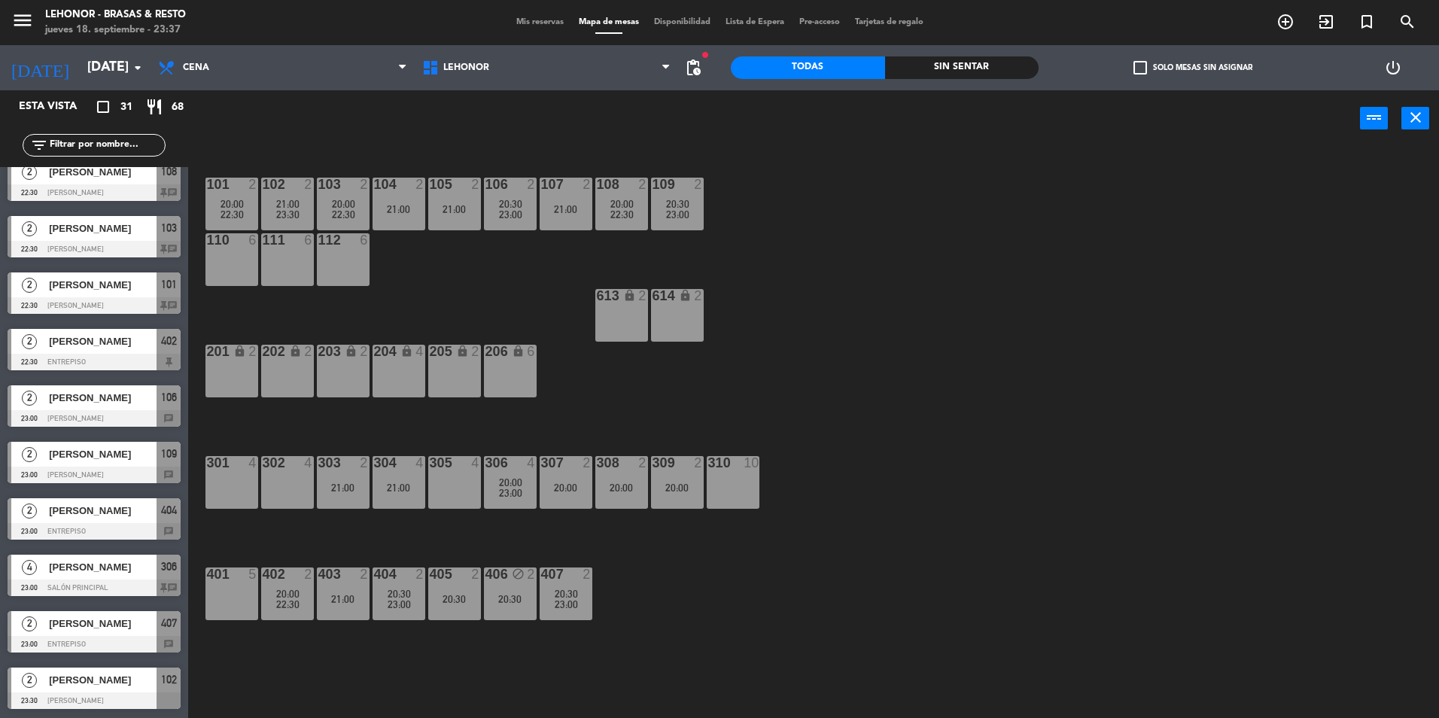
type input "[DEMOGRAPHIC_DATA][DATE]"
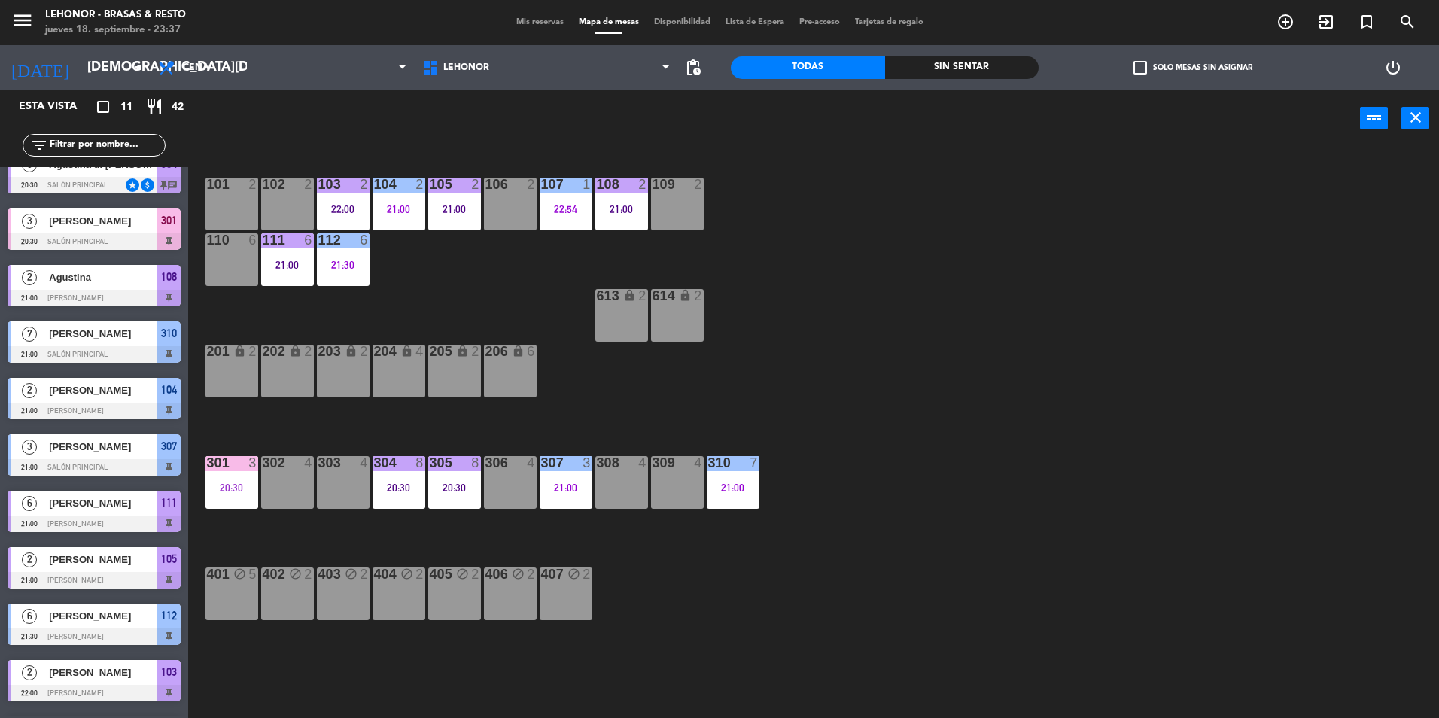
scroll to position [0, 0]
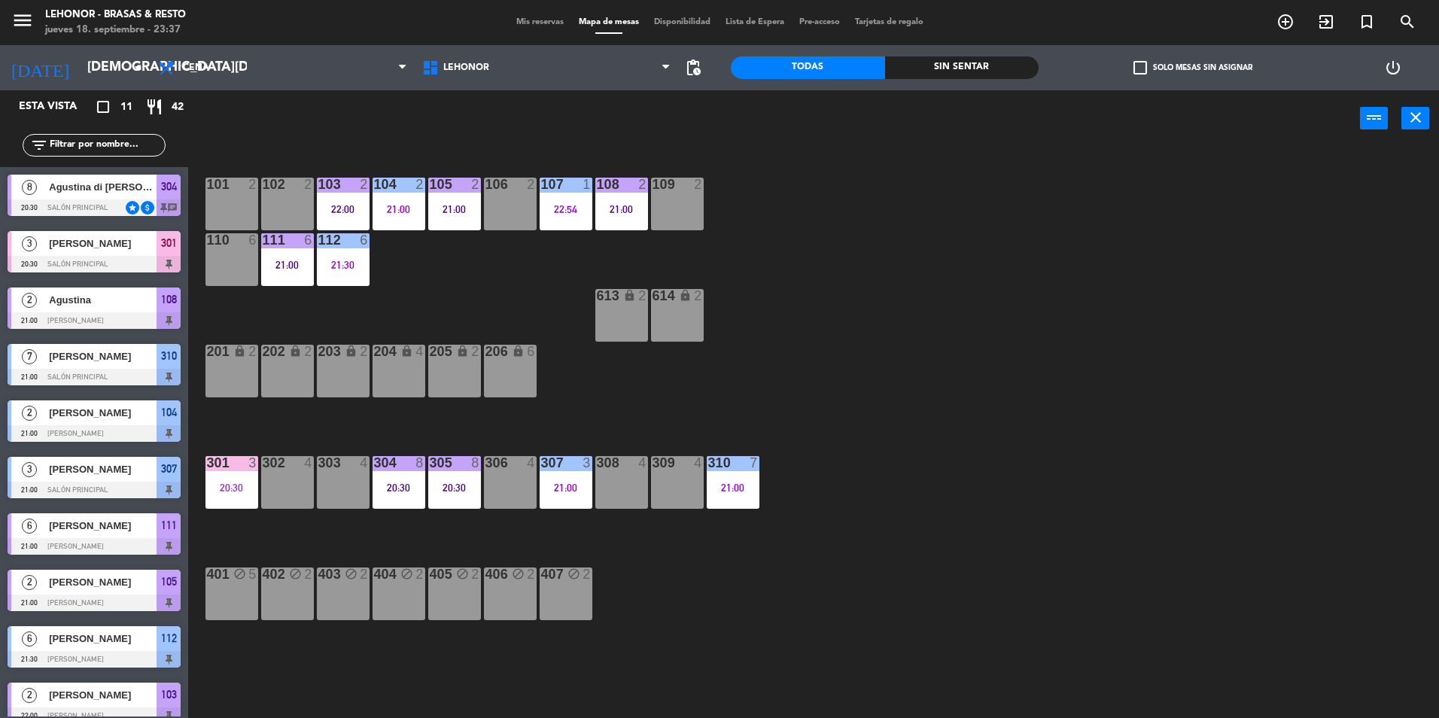
click at [540, 18] on span "Mis reservas" at bounding box center [540, 22] width 62 height 8
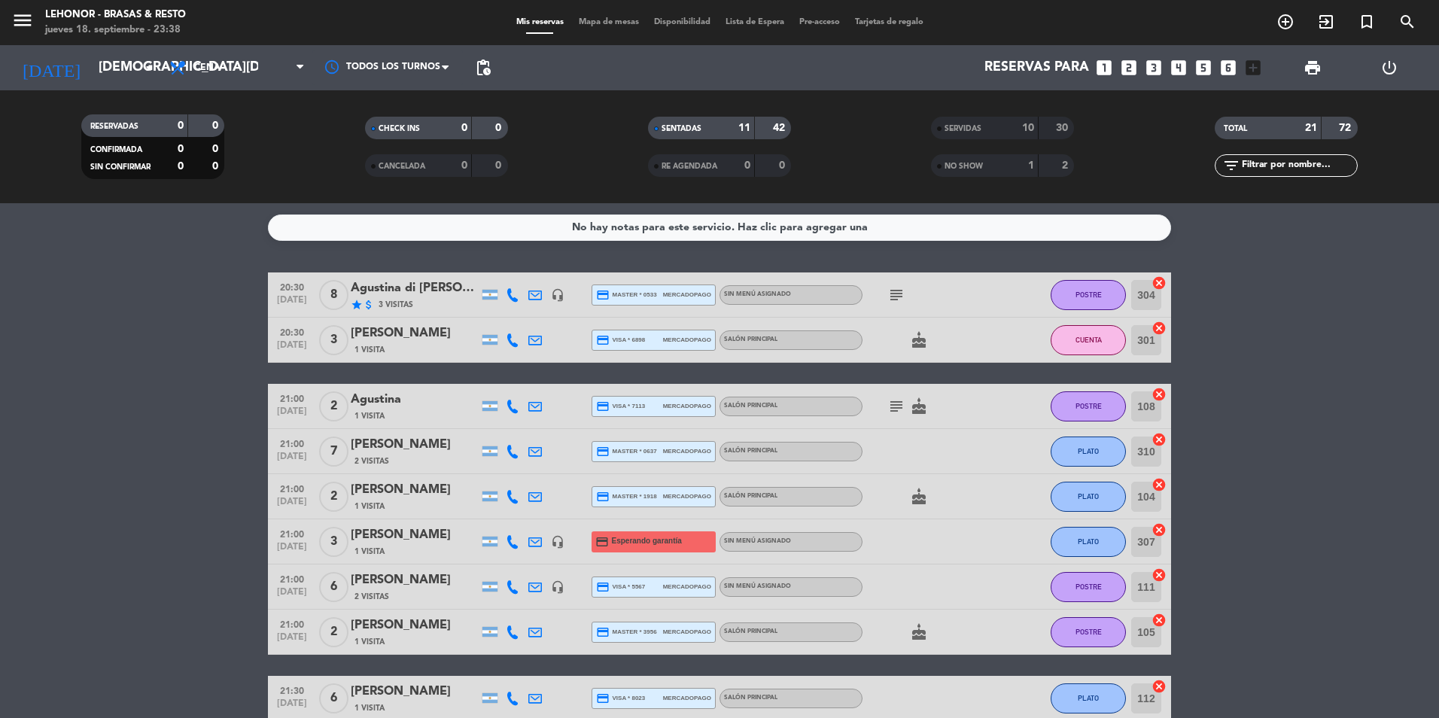
click at [619, 22] on span "Mapa de mesas" at bounding box center [608, 22] width 75 height 8
